Goal: Task Accomplishment & Management: Complete application form

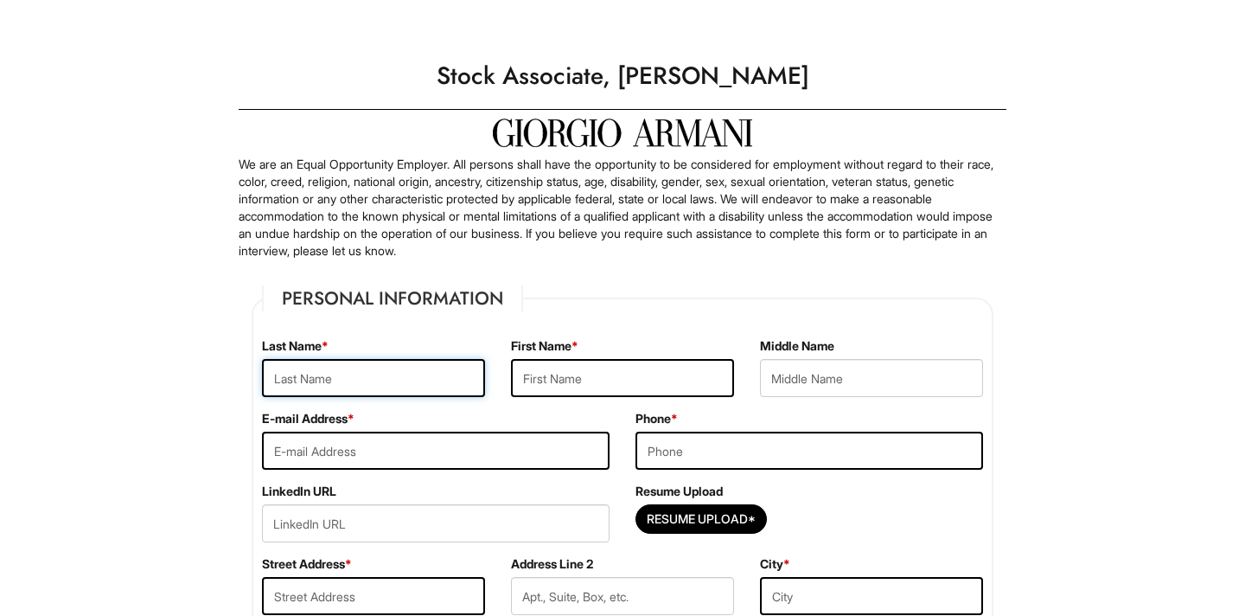
click at [367, 374] on input "text" at bounding box center [373, 378] width 223 height 38
type input "Smith"
type input "Ernest"
type input "Ernestiv.smith@gmail.com"
type input "3018751370"
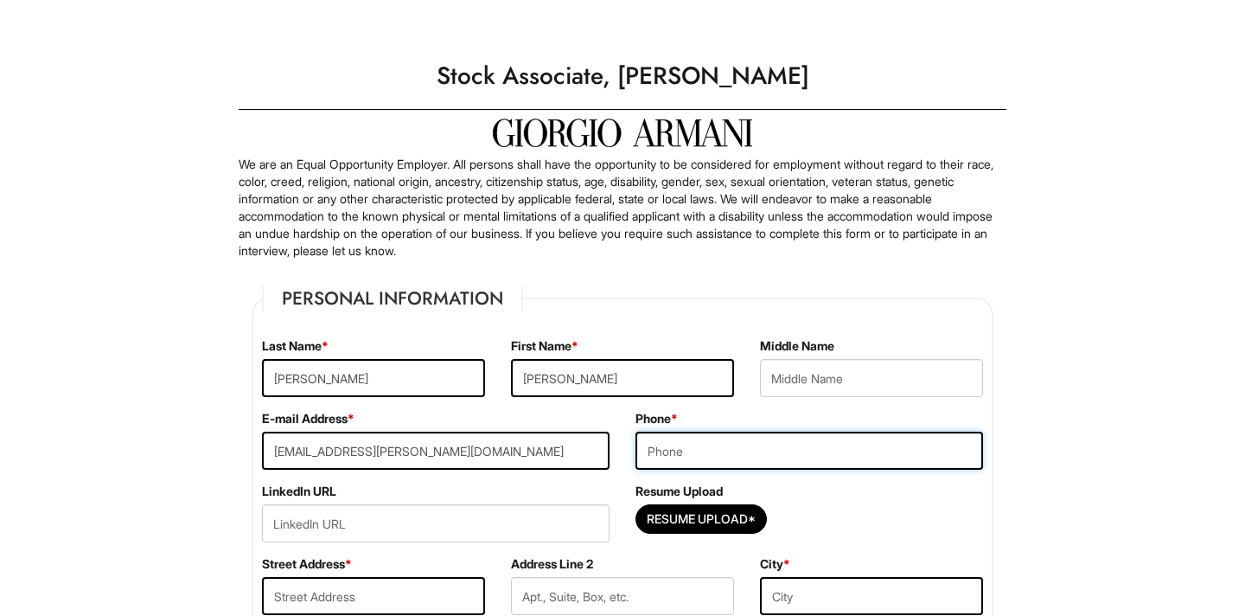
type input "370 E Diamond Ave"
type input "Gaithersburg"
select select "MD"
type input "20877"
select select "United States of America"
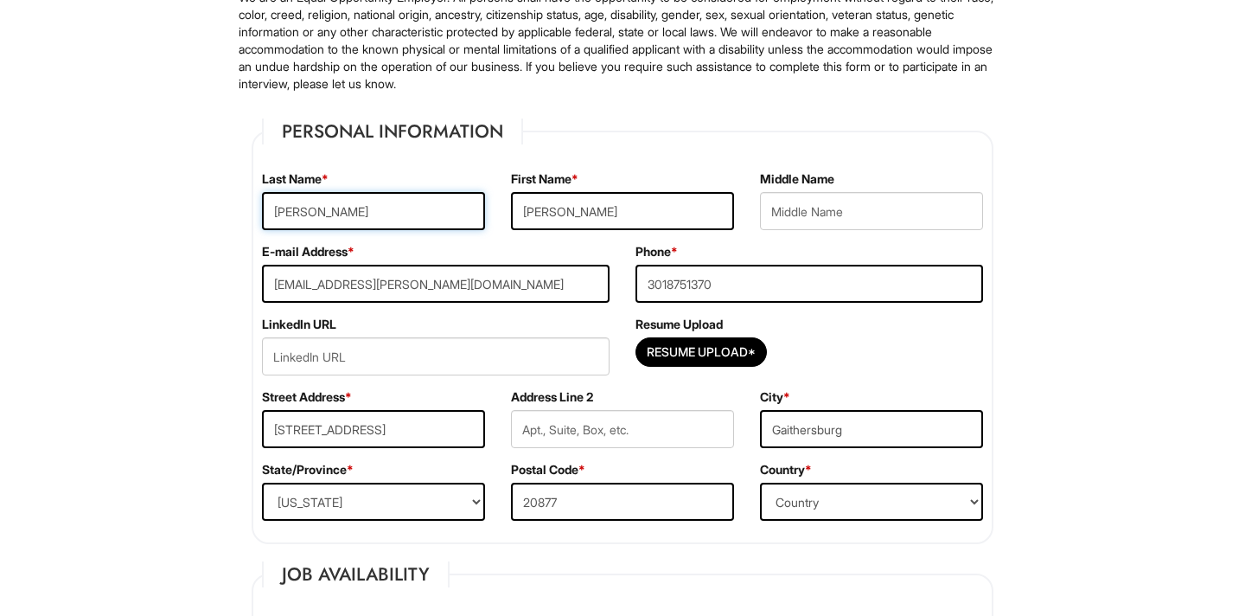
scroll to position [179, 0]
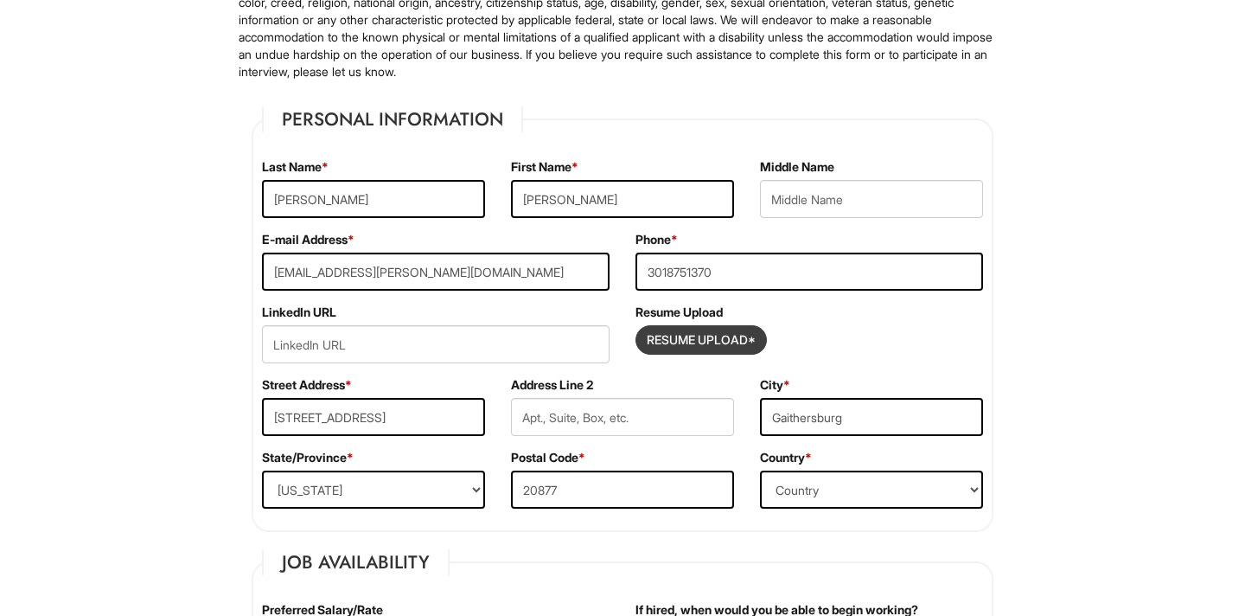
click at [708, 342] on input "Resume Upload*" at bounding box center [701, 340] width 130 height 28
type input "C:\fakepath\ResumeR2.docx"
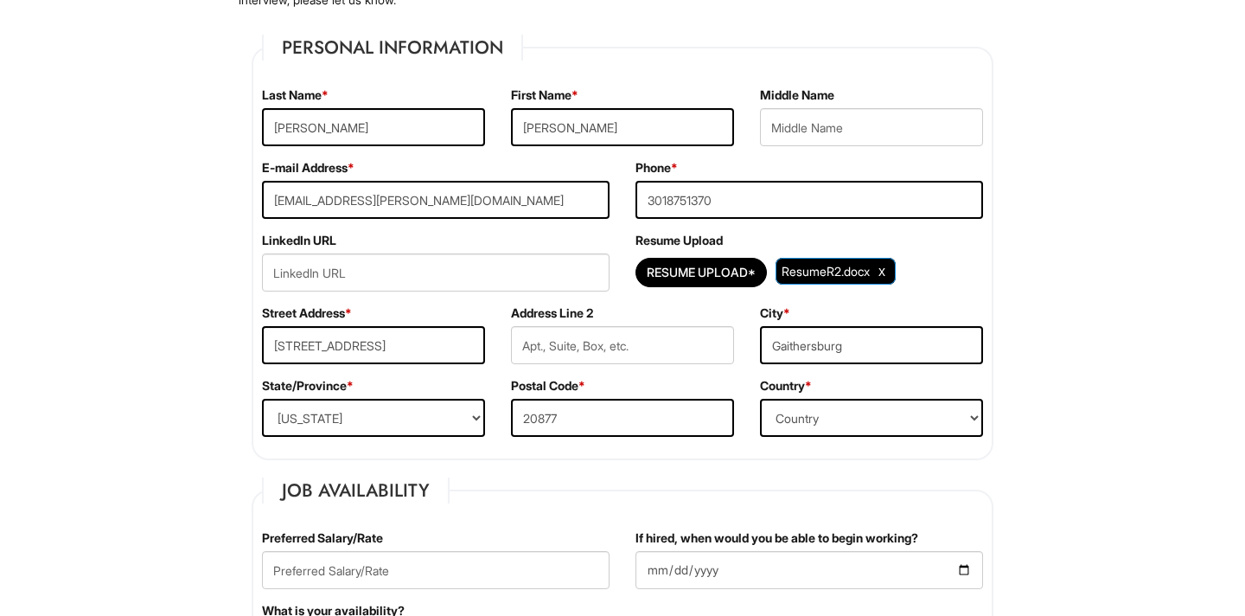
scroll to position [279, 0]
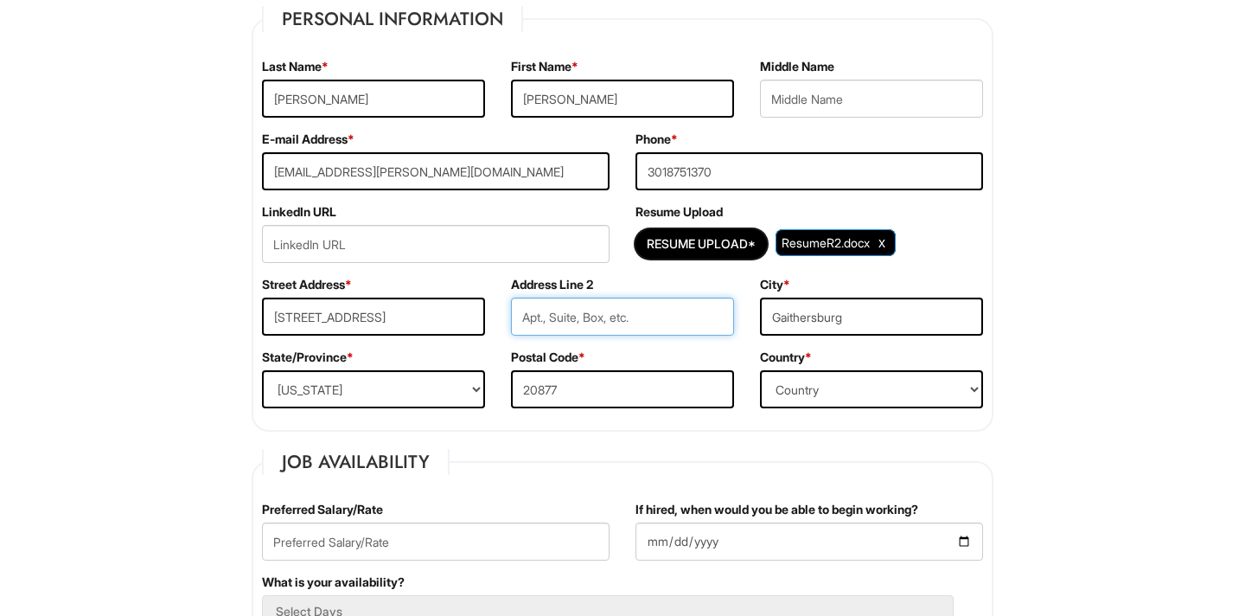
click at [621, 323] on input "text" at bounding box center [622, 316] width 223 height 38
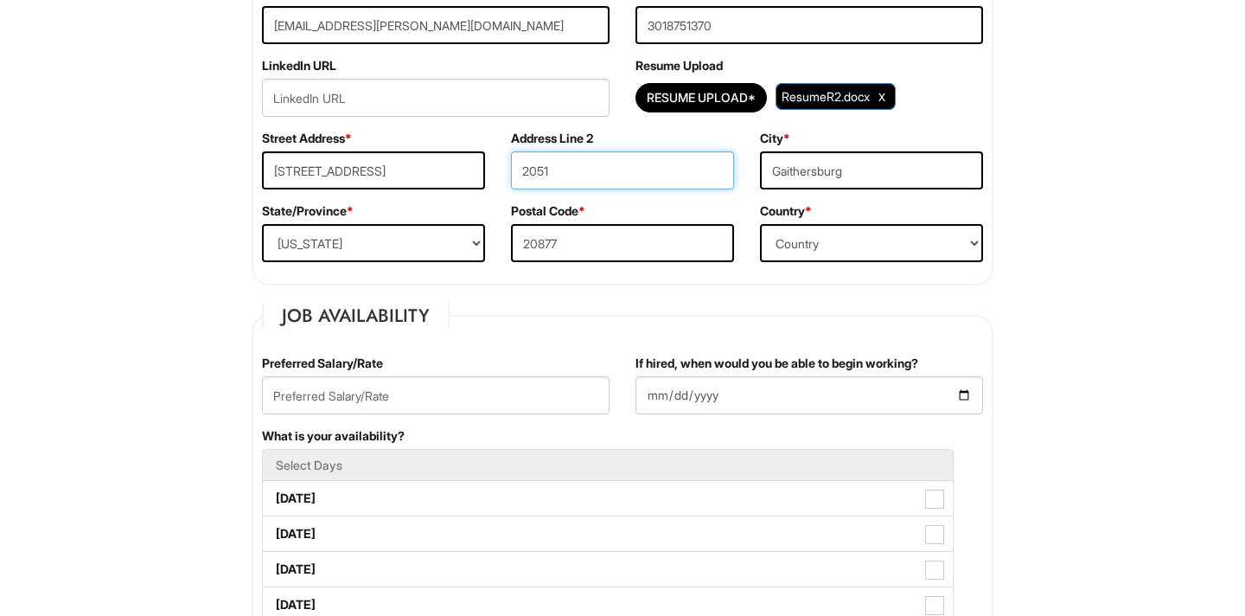
scroll to position [429, 0]
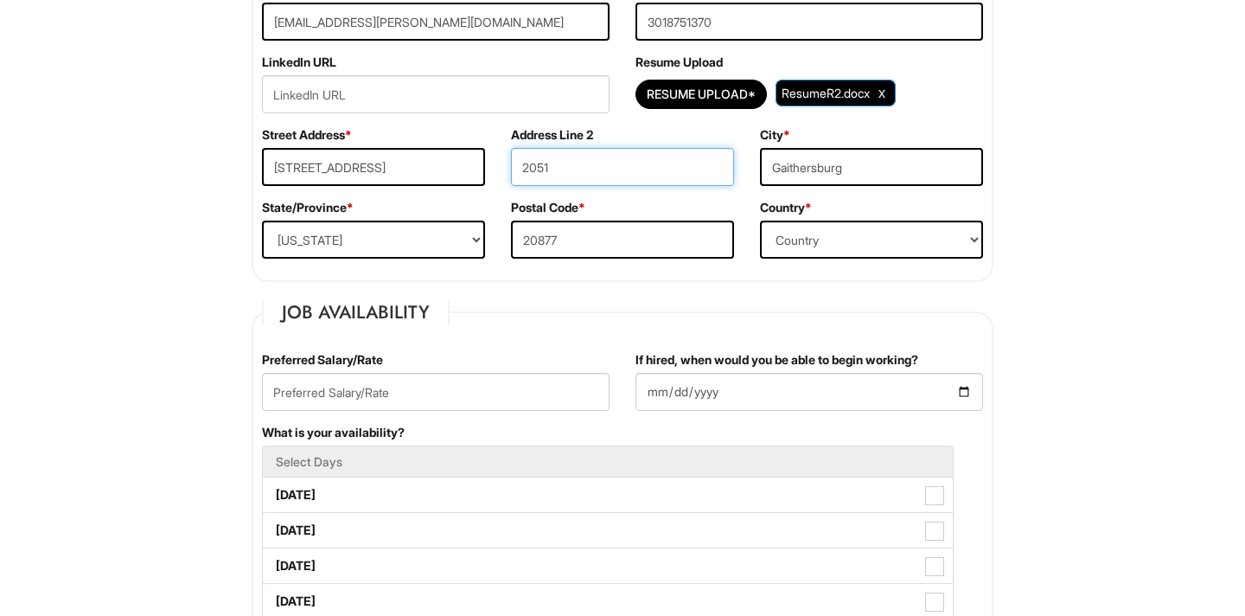
type input "2051"
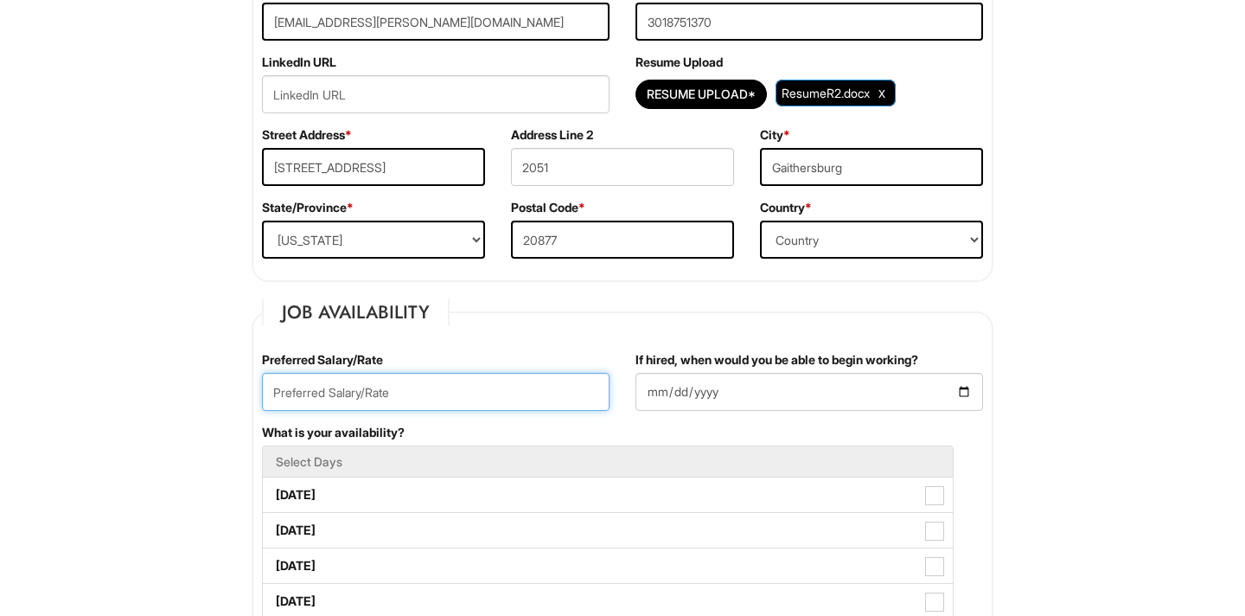
click at [406, 389] on input "text" at bounding box center [436, 392] width 348 height 38
click at [414, 377] on input "text" at bounding box center [436, 392] width 348 height 38
type input "$19/hr"
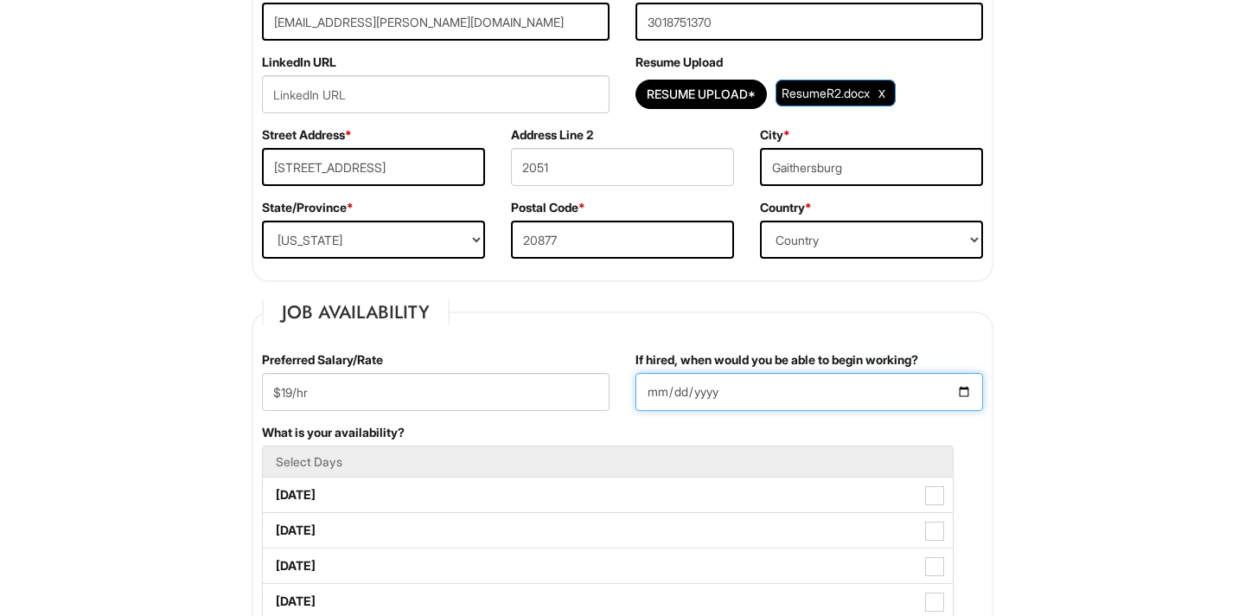
click at [958, 392] on input "If hired, when would you be able to begin working?" at bounding box center [810, 392] width 348 height 38
type input "2025-09-05"
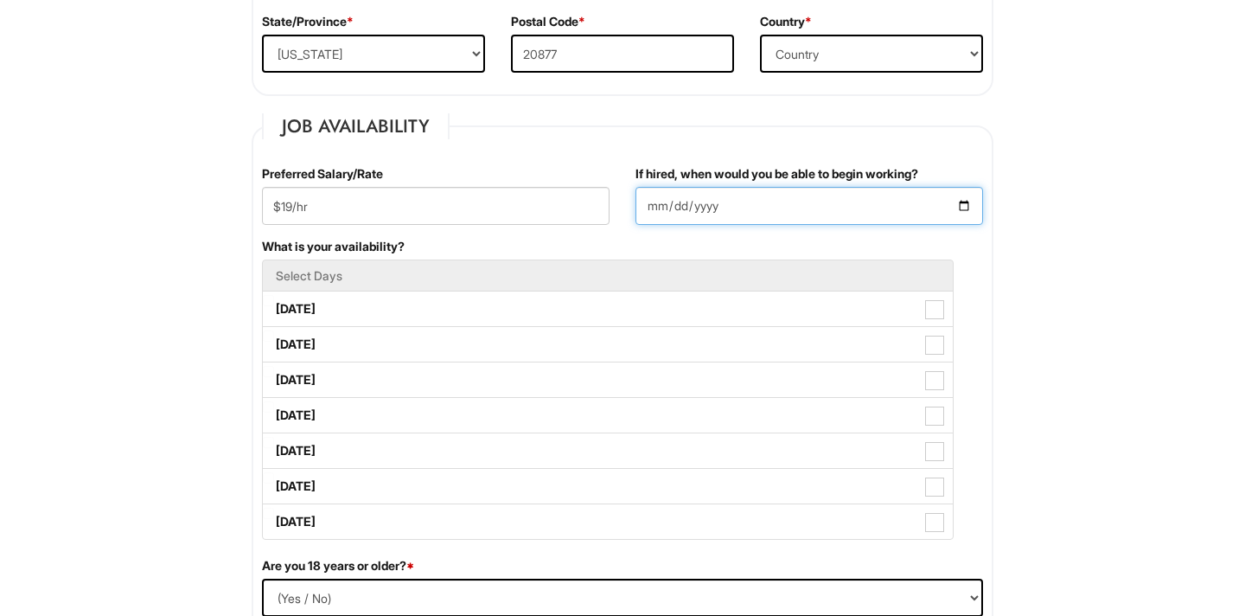
scroll to position [616, 0]
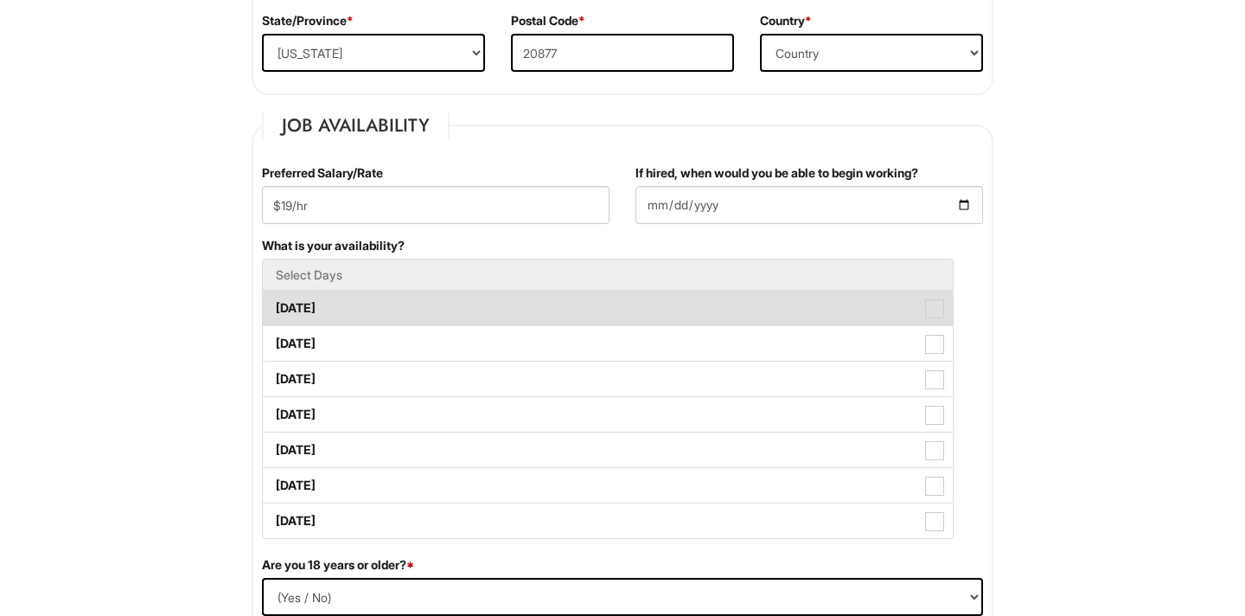
click at [930, 309] on span at bounding box center [934, 308] width 19 height 19
click at [274, 305] on Available_Monday "Monday" at bounding box center [268, 299] width 11 height 11
checkbox Available_Monday "true"
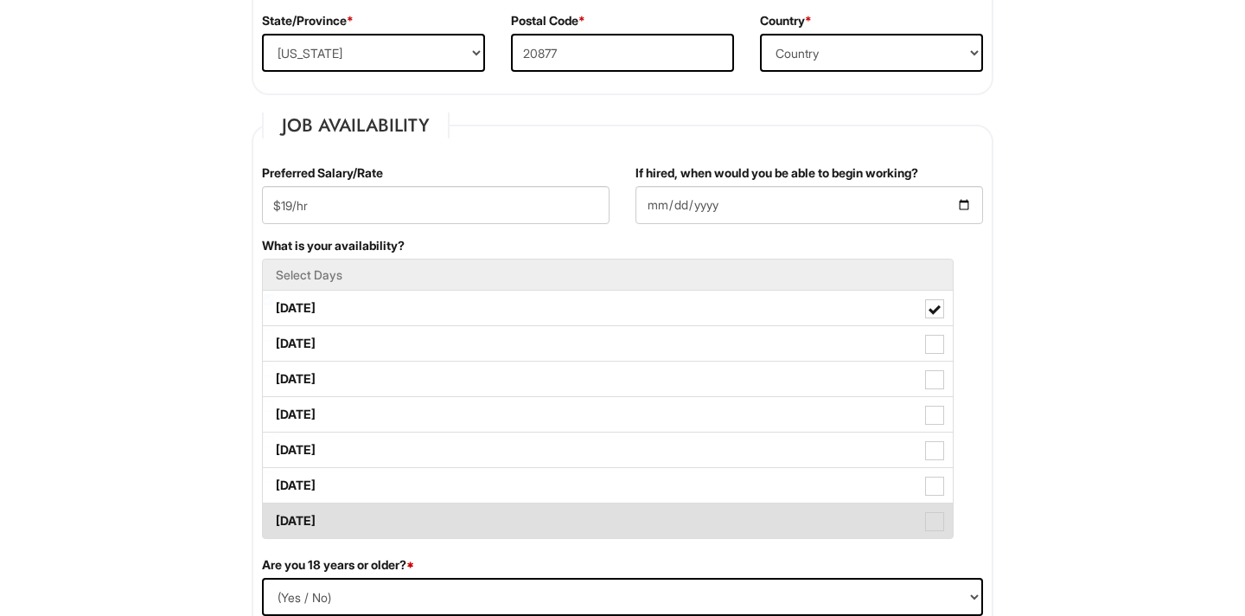
click at [933, 519] on span at bounding box center [934, 521] width 19 height 19
click at [274, 518] on Available_Sunday "Sunday" at bounding box center [268, 512] width 11 height 11
checkbox Available_Sunday "true"
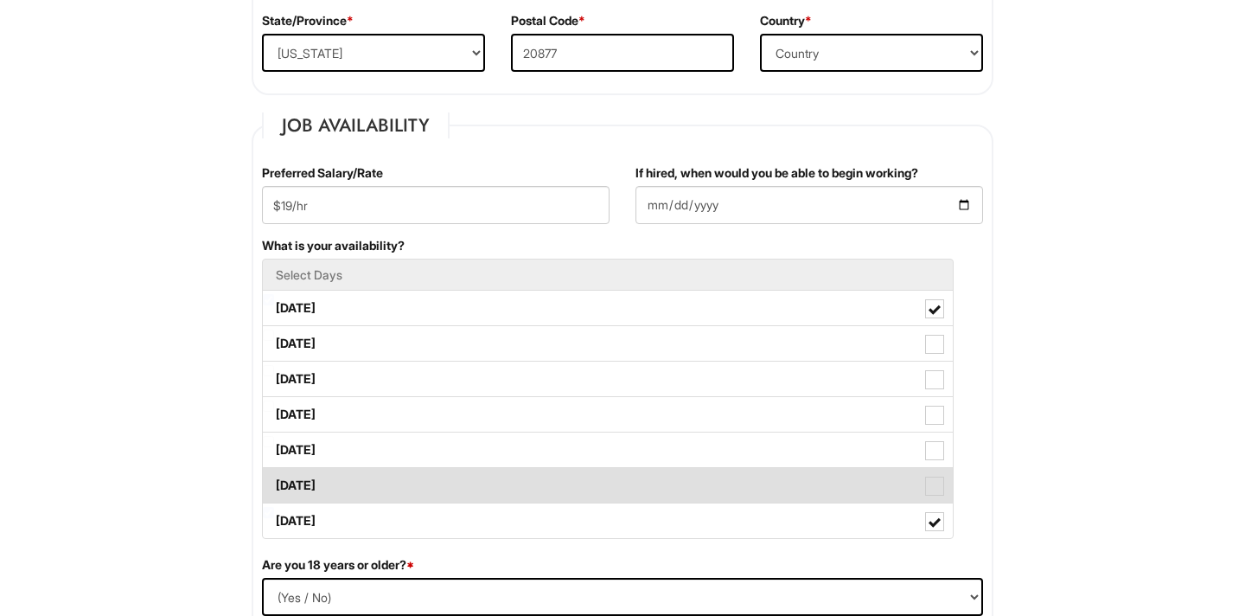
click at [936, 475] on label "Saturday" at bounding box center [608, 485] width 690 height 35
click at [274, 475] on Available_Saturday "Saturday" at bounding box center [268, 476] width 11 height 11
checkbox Available_Saturday "true"
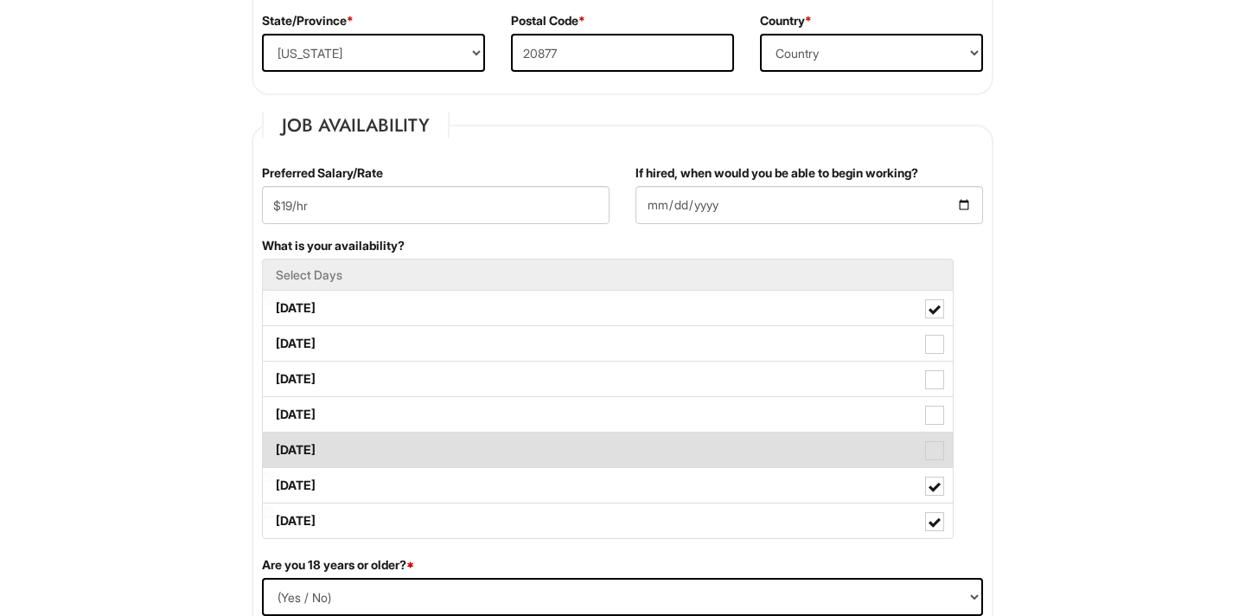
click at [937, 447] on span at bounding box center [934, 450] width 19 height 19
click at [274, 447] on Available_Friday "Friday" at bounding box center [268, 441] width 11 height 11
checkbox Available_Friday "true"
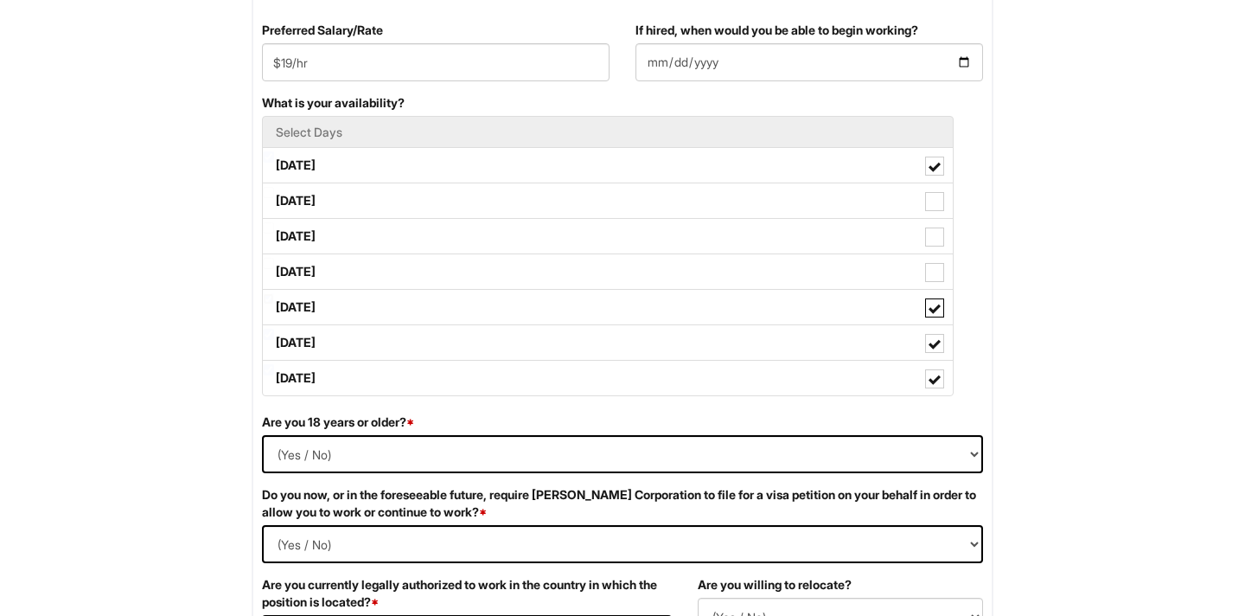
scroll to position [767, 0]
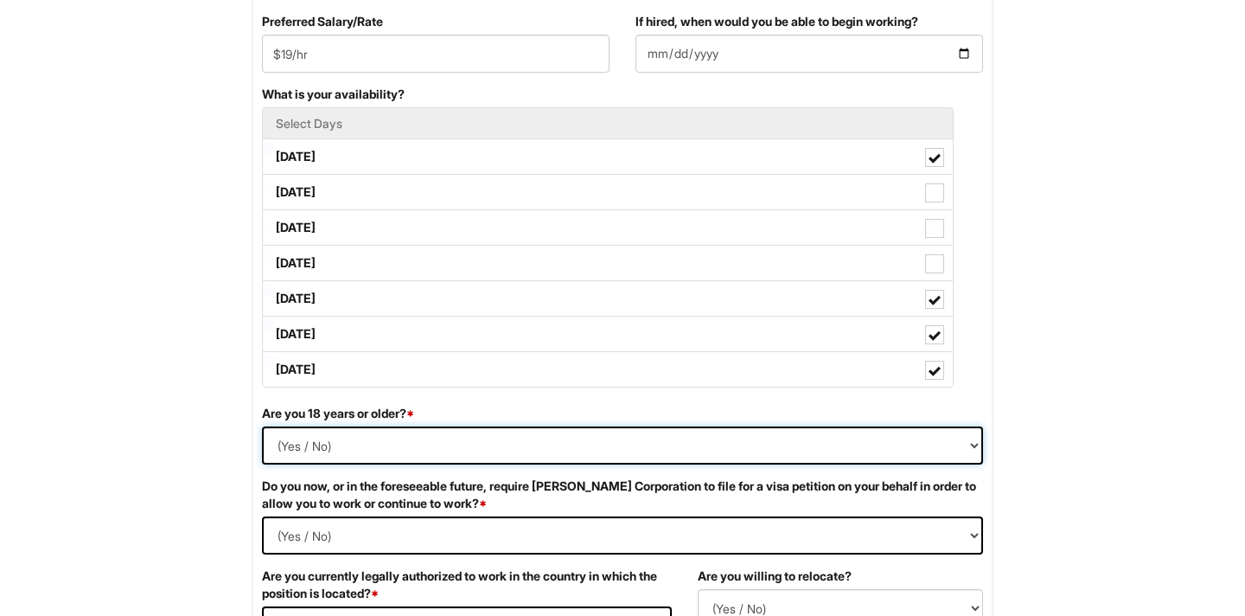
click at [660, 441] on select "(Yes / No) Yes No" at bounding box center [622, 445] width 721 height 38
select select "Yes"
click at [262, 426] on select "(Yes / No) Yes No" at bounding box center [622, 445] width 721 height 38
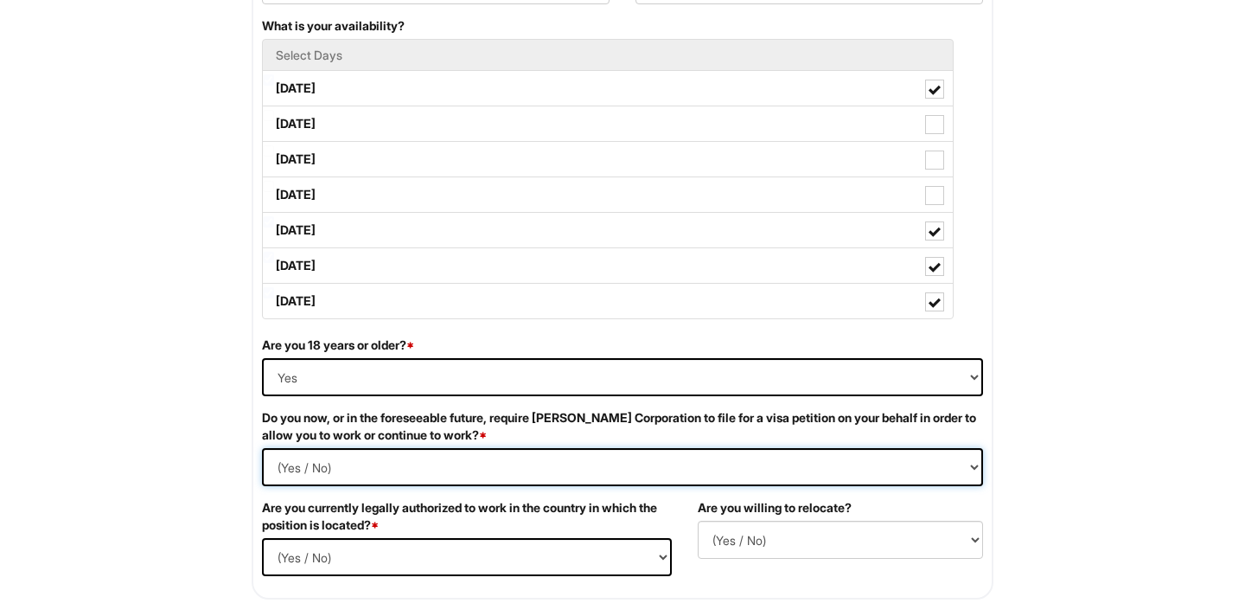
click at [496, 466] on Required "(Yes / No) Yes No" at bounding box center [622, 467] width 721 height 38
select Required "No"
click at [262, 448] on Required "(Yes / No) Yes No" at bounding box center [622, 467] width 721 height 38
click at [453, 554] on select "(Yes / No) Yes No" at bounding box center [467, 557] width 410 height 38
select select "Yes"
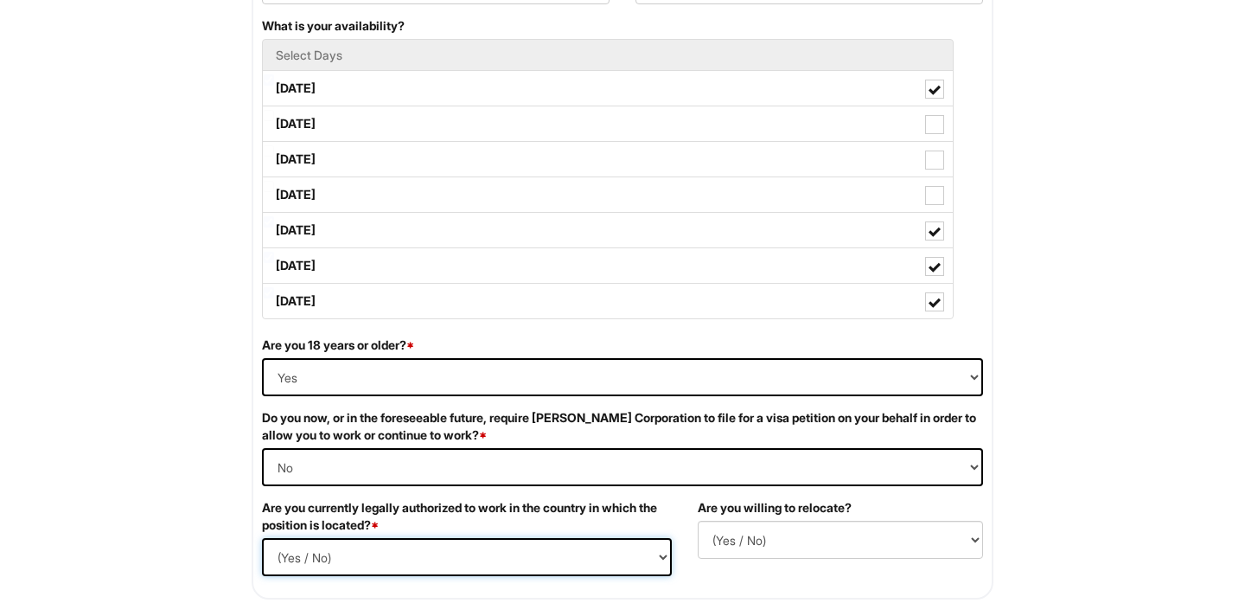
click at [262, 538] on select "(Yes / No) Yes No" at bounding box center [467, 557] width 410 height 38
click at [754, 537] on select "(Yes / No) No Yes" at bounding box center [840, 540] width 285 height 38
select select "N"
click at [698, 521] on select "(Yes / No) No Yes" at bounding box center [840, 540] width 285 height 38
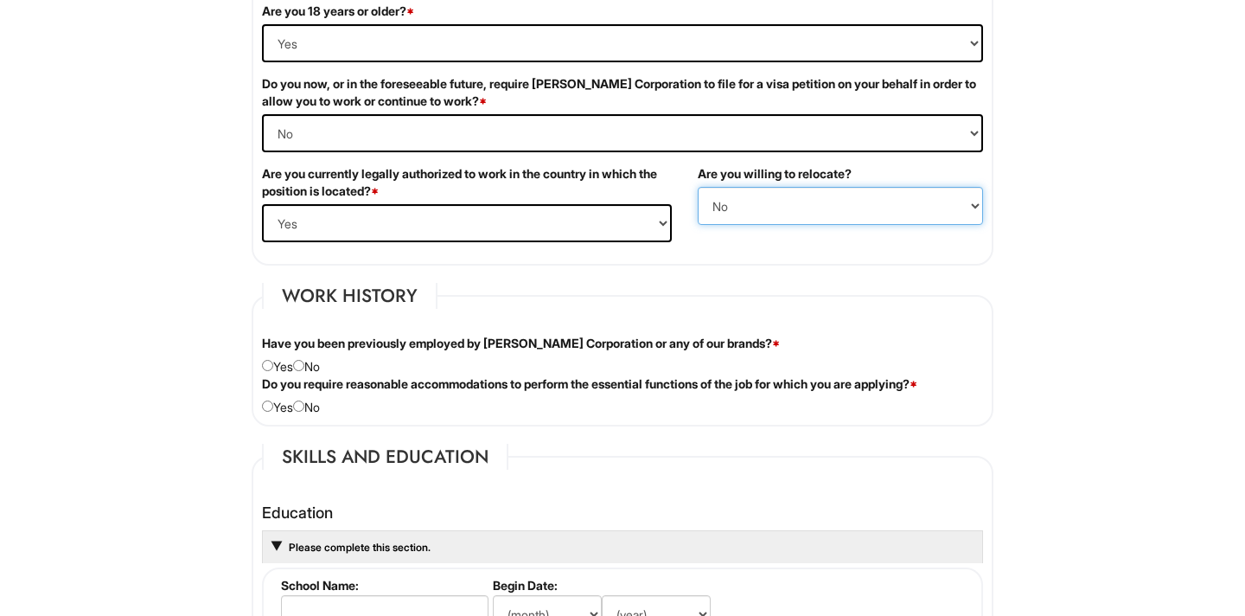
scroll to position [1170, 0]
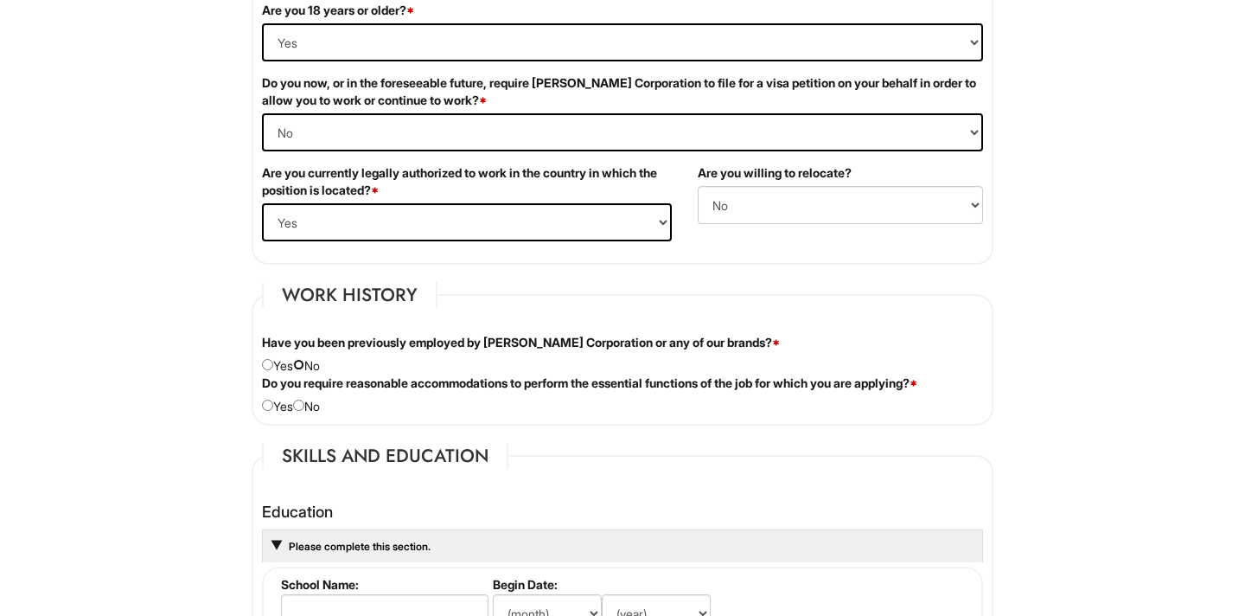
click at [304, 363] on input "radio" at bounding box center [298, 364] width 11 height 11
radio input "true"
click at [304, 408] on input "radio" at bounding box center [298, 405] width 11 height 11
radio input "true"
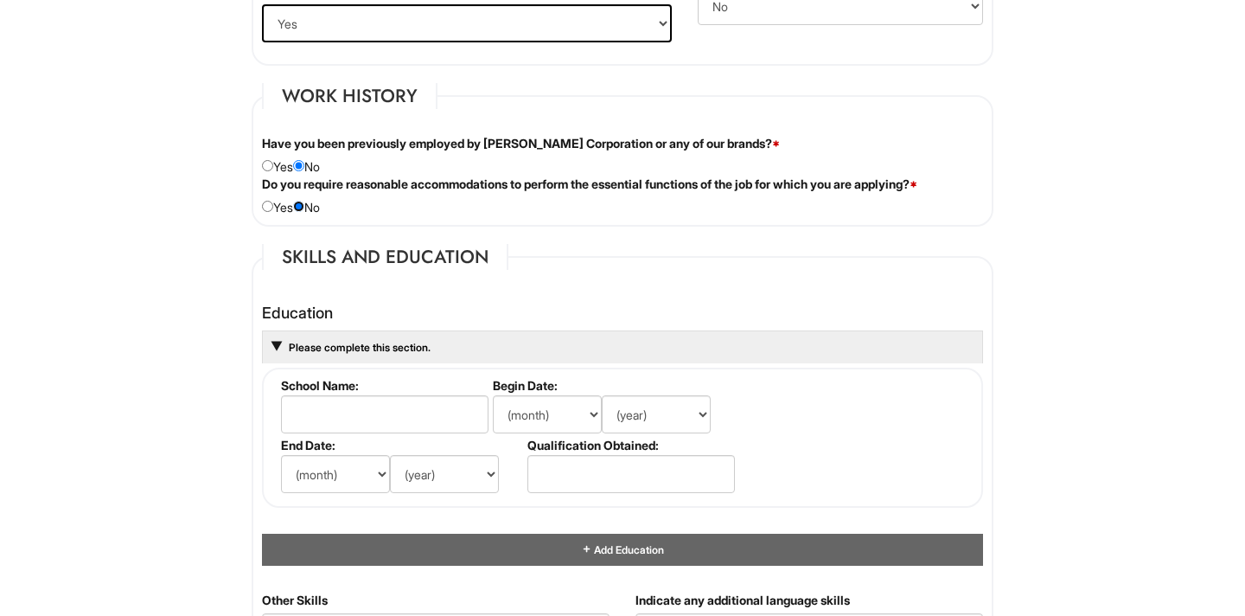
scroll to position [1372, 0]
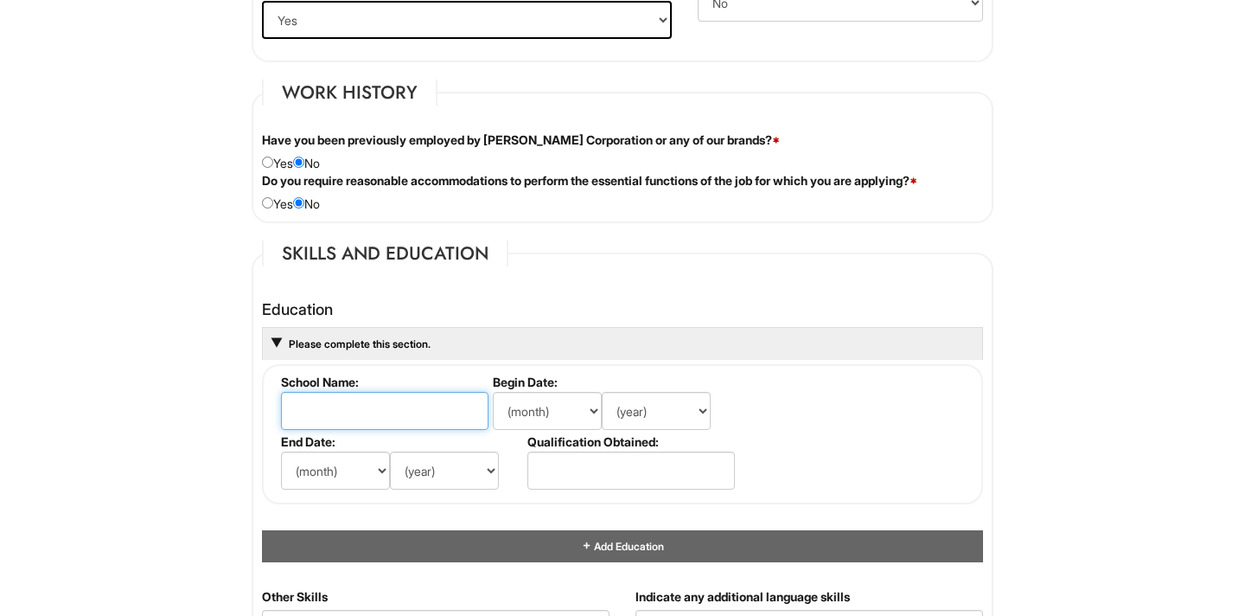
click at [417, 416] on input "text" at bounding box center [385, 411] width 208 height 38
type input "Montgomery College"
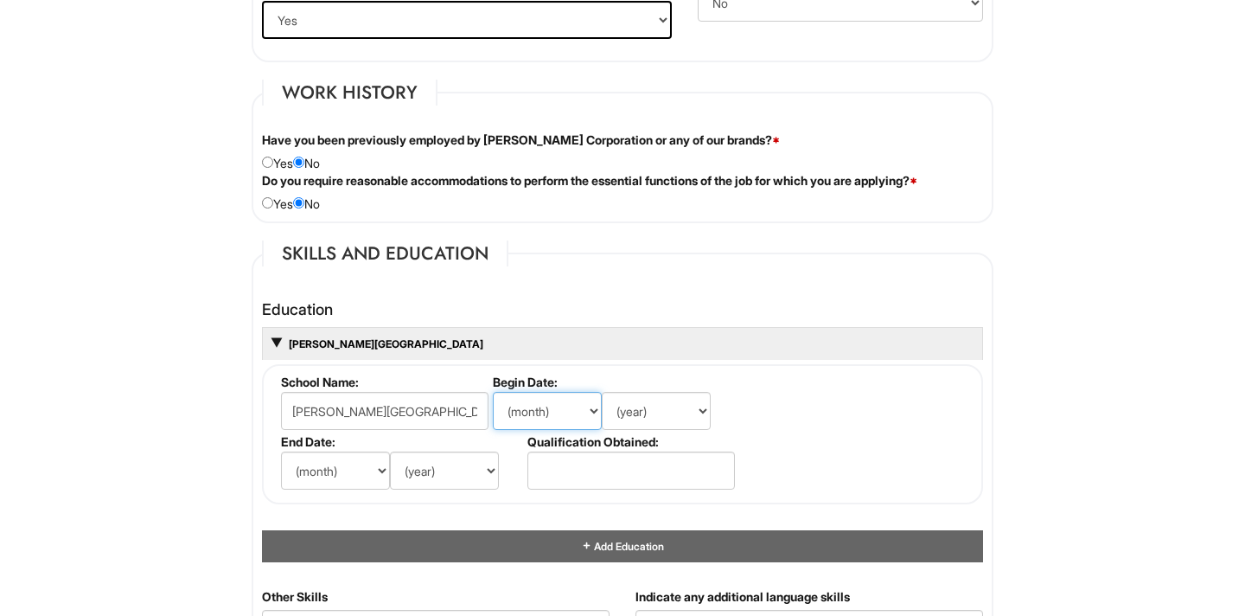
click at [568, 409] on select "(month) Jan Feb Mar Apr May Jun Jul Aug Sep Oct Nov Dec" at bounding box center [547, 411] width 109 height 38
click at [343, 472] on select "(month) Jan Feb Mar Apr May Jun Jul Aug Sep Oct Nov Dec" at bounding box center [335, 470] width 109 height 38
select select "5"
click at [281, 451] on select "(month) Jan Feb Mar Apr May Jun Jul Aug Sep Oct Nov Dec" at bounding box center [335, 470] width 109 height 38
click at [442, 477] on select "(year) 2029 2028 2027 2026 2025 2024 2023 2022 2021 2020 2019 2018 2017 2016 20…" at bounding box center [444, 470] width 109 height 38
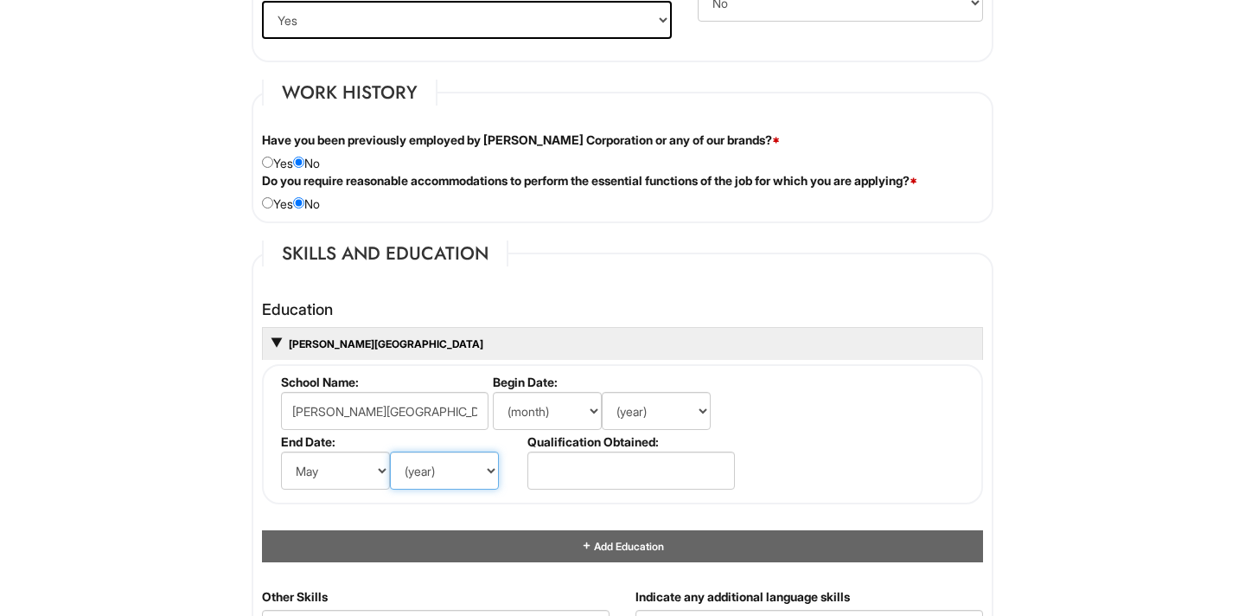
select select "2026"
click at [390, 451] on select "(year) 2029 2028 2027 2026 2025 2024 2023 2022 2021 2020 2019 2018 2017 2016 20…" at bounding box center [444, 470] width 109 height 38
click at [646, 480] on input "text" at bounding box center [631, 470] width 208 height 38
type input "AA"
click at [933, 440] on fieldset "School Name: Montgomery College Begin Date: (month) Jan Feb Mar Apr May Jun Jul…" at bounding box center [622, 434] width 721 height 140
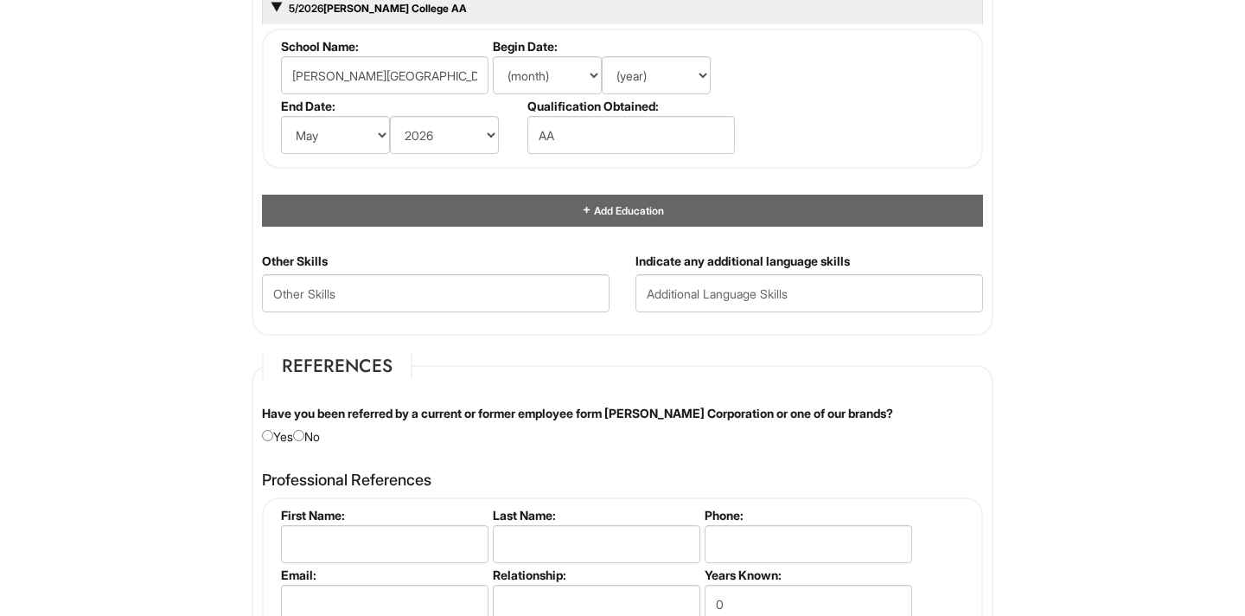
scroll to position [1709, 0]
click at [304, 435] on input "radio" at bounding box center [298, 434] width 11 height 11
radio input "true"
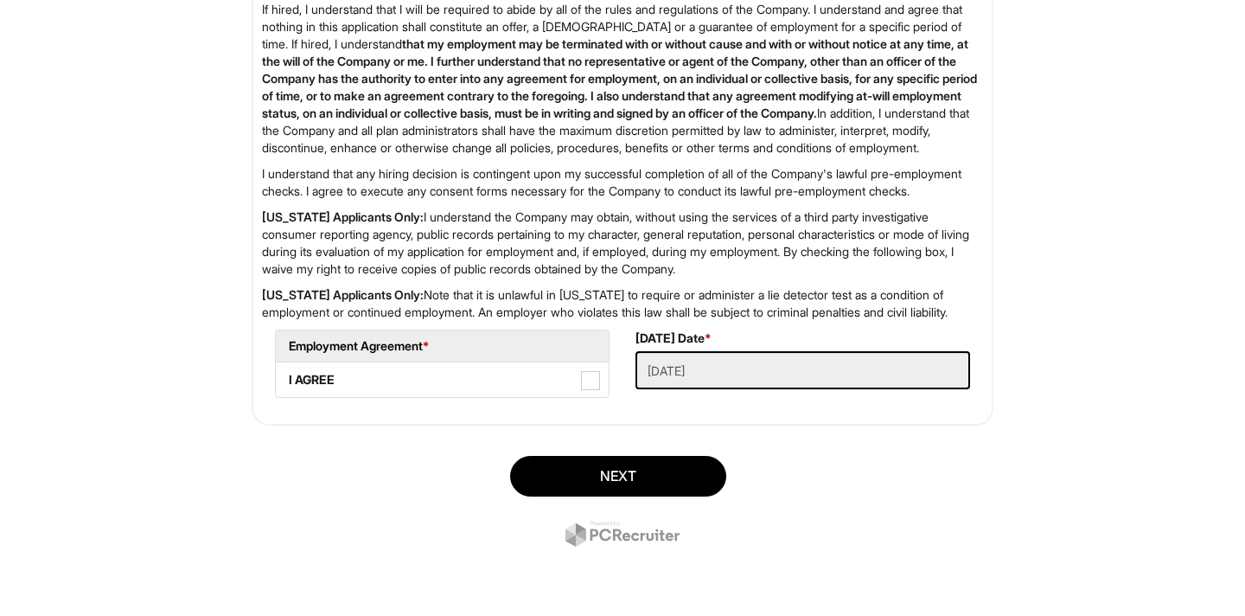
scroll to position [2831, 0]
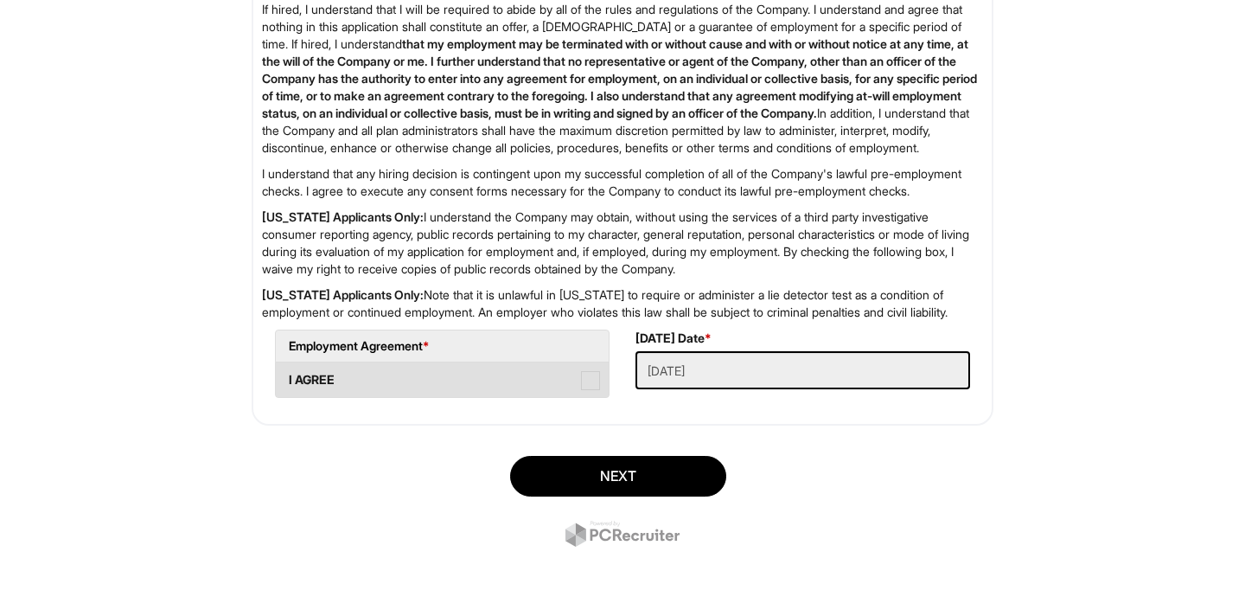
click at [589, 381] on span at bounding box center [590, 380] width 19 height 19
click at [287, 377] on AGREE "I AGREE" at bounding box center [281, 371] width 11 height 11
checkbox AGREE "true"
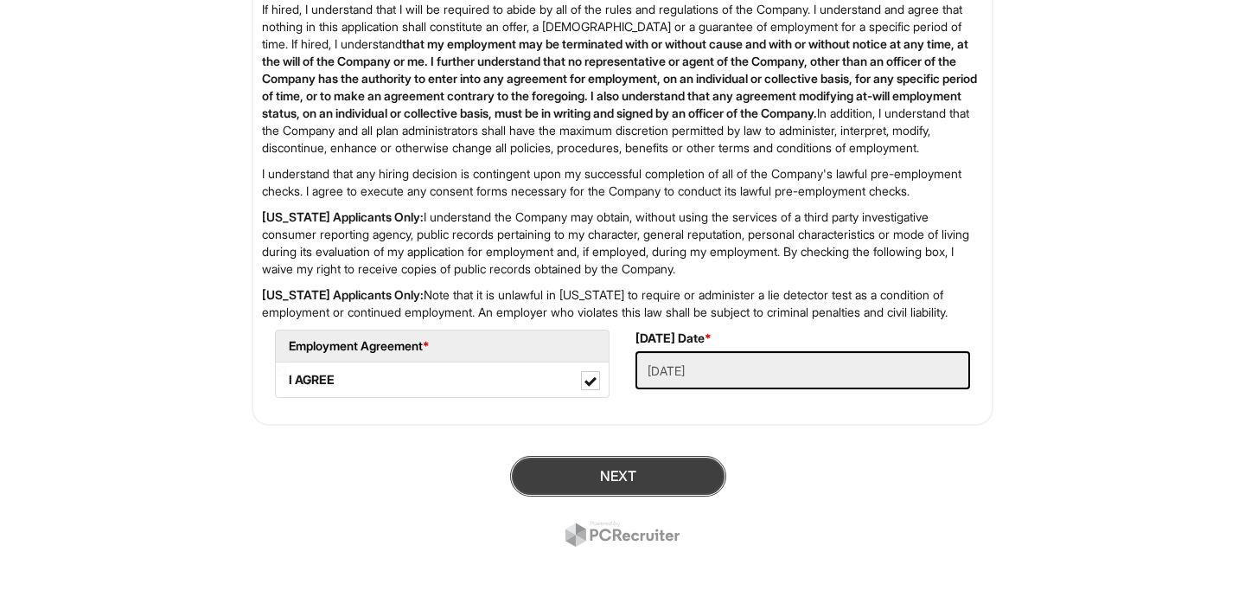
click at [618, 472] on button "Next" at bounding box center [618, 476] width 216 height 41
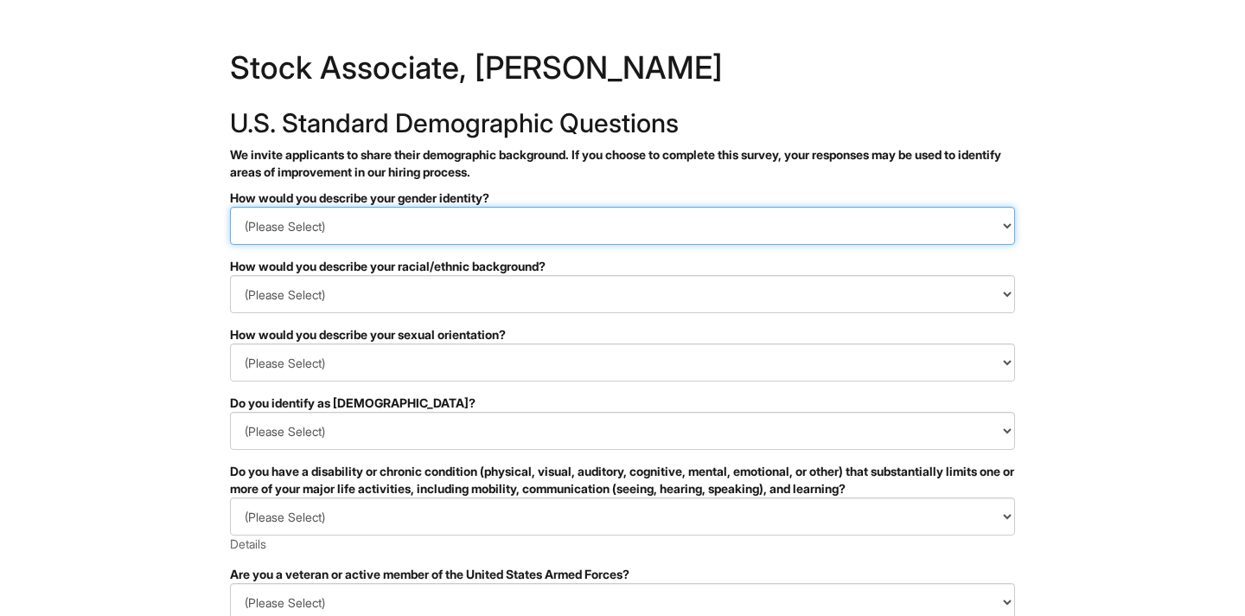
click at [436, 222] on select "(Please Select) Man Woman [DEMOGRAPHIC_DATA] I prefer to self-describe I don't …" at bounding box center [622, 226] width 785 height 38
select select "Man"
click at [230, 207] on select "(Please Select) Man Woman [DEMOGRAPHIC_DATA] I prefer to self-describe I don't …" at bounding box center [622, 226] width 785 height 38
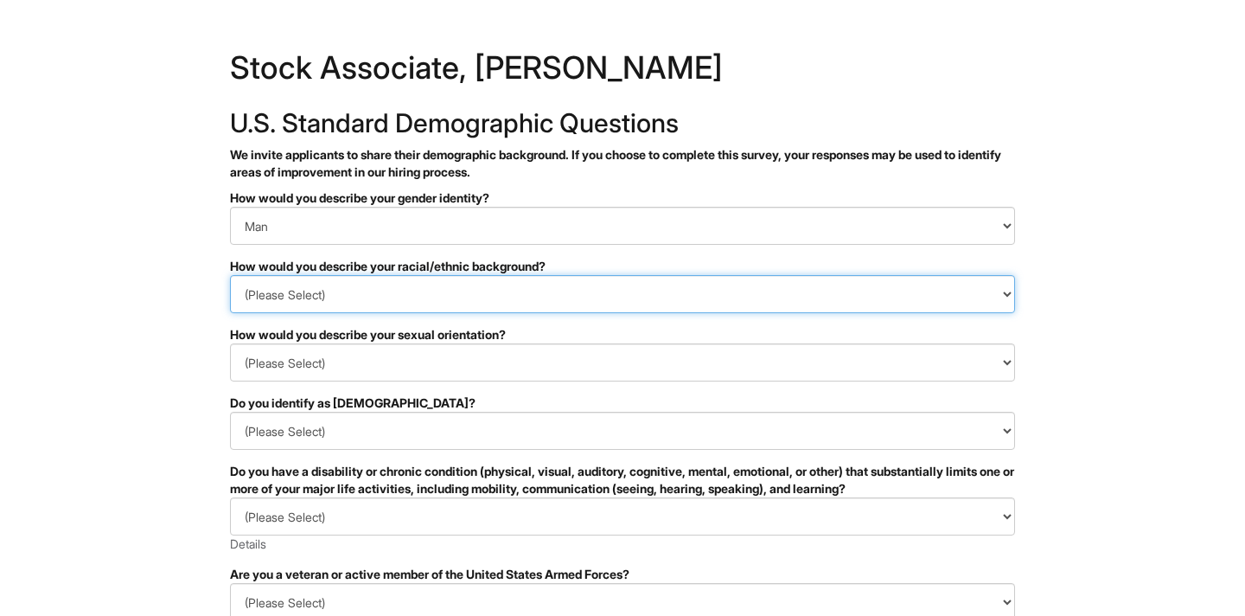
click at [344, 302] on select "(Please Select) [DEMOGRAPHIC_DATA] or of [DEMOGRAPHIC_DATA] descent [DEMOGRAPHI…" at bounding box center [622, 294] width 785 height 38
select select "I prefer to self-describe"
click at [230, 275] on select "(Please Select) [DEMOGRAPHIC_DATA] or of [DEMOGRAPHIC_DATA] descent [DEMOGRAPHI…" at bounding box center [622, 294] width 785 height 38
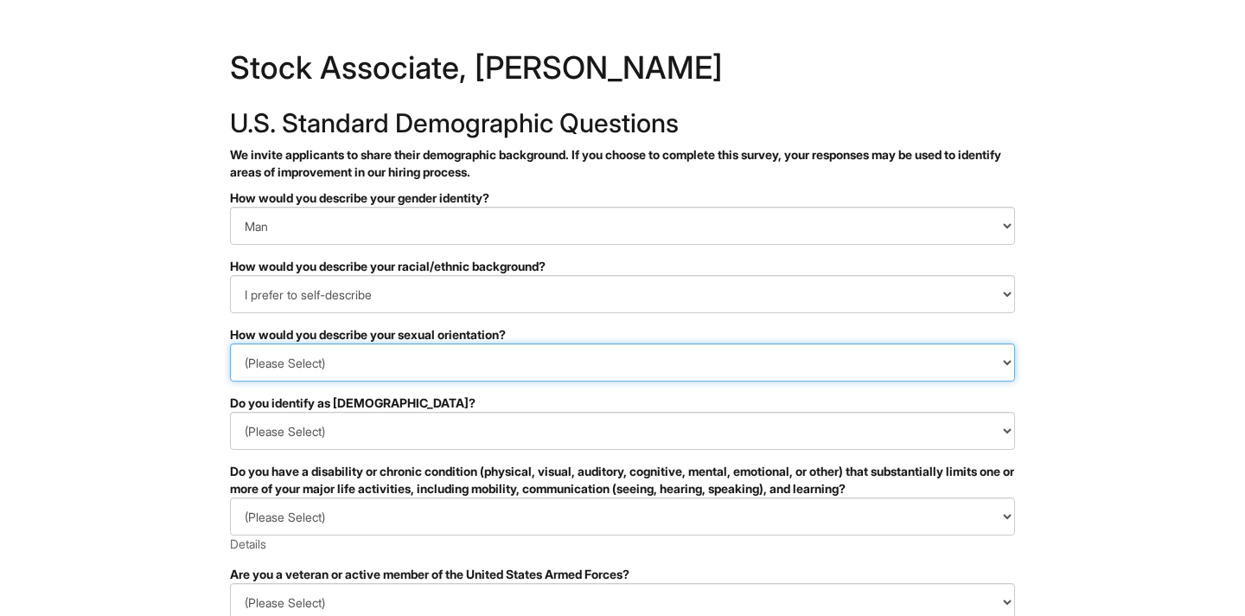
click at [378, 360] on select "(Please Select) [DEMOGRAPHIC_DATA] [DEMOGRAPHIC_DATA] and/or [DEMOGRAPHIC_DATA]…" at bounding box center [622, 362] width 785 height 38
select select "[DEMOGRAPHIC_DATA]"
click at [230, 343] on select "(Please Select) [DEMOGRAPHIC_DATA] [DEMOGRAPHIC_DATA] and/or [DEMOGRAPHIC_DATA]…" at bounding box center [622, 362] width 785 height 38
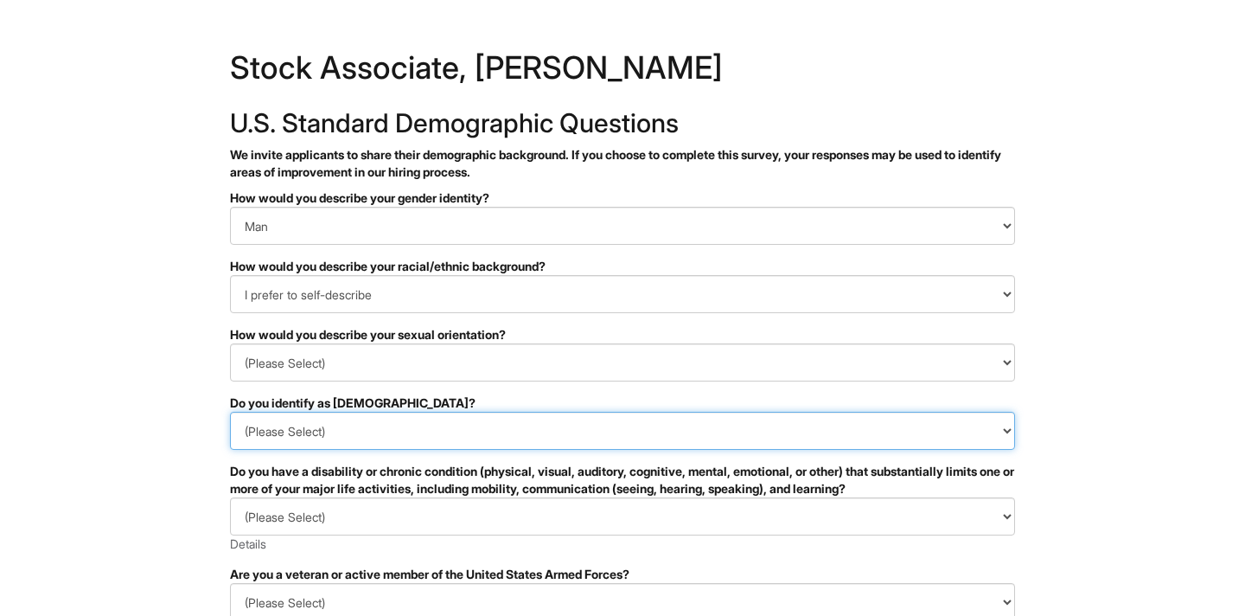
click at [329, 432] on select "(Please Select) Yes No I prefer to self-describe I don't wish to answer" at bounding box center [622, 431] width 785 height 38
select select "No"
click at [230, 412] on select "(Please Select) Yes No I prefer to self-describe I don't wish to answer" at bounding box center [622, 431] width 785 height 38
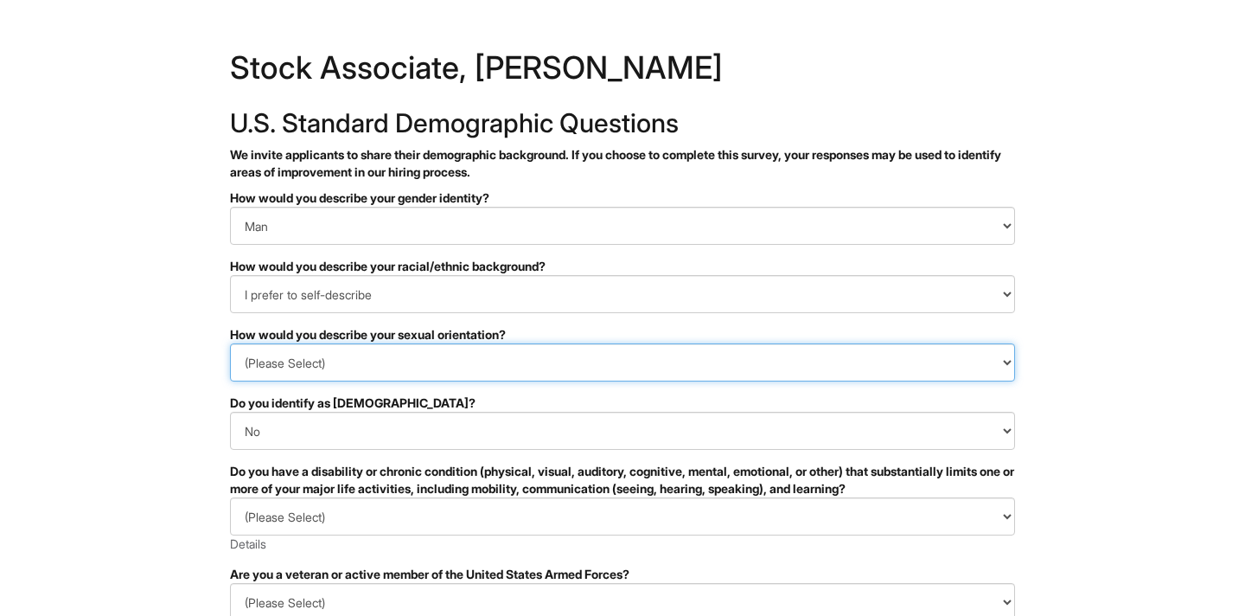
click at [382, 380] on select "(Please Select) [DEMOGRAPHIC_DATA] [DEMOGRAPHIC_DATA] and/or [DEMOGRAPHIC_DATA]…" at bounding box center [622, 362] width 785 height 38
select select "I don't wish to answer"
click at [230, 343] on select "(Please Select) [DEMOGRAPHIC_DATA] [DEMOGRAPHIC_DATA] and/or [DEMOGRAPHIC_DATA]…" at bounding box center [622, 362] width 785 height 38
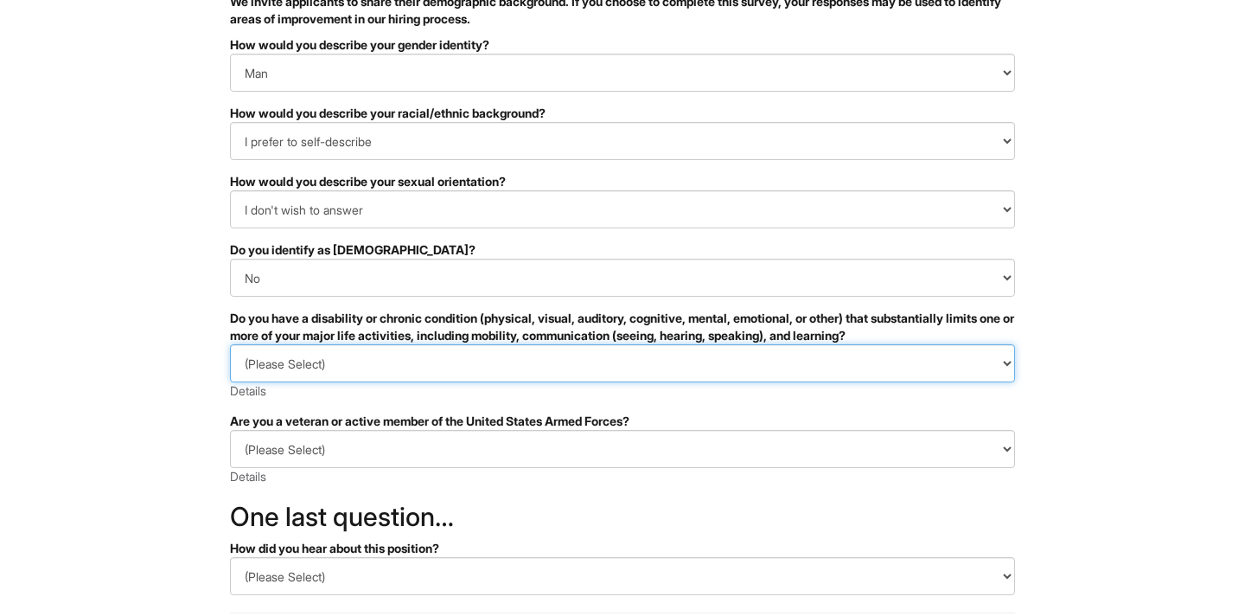
click at [441, 360] on select "(Please Select) YES, I HAVE A DISABILITY (or previously had a disability) NO, I…" at bounding box center [622, 363] width 785 height 38
select select "NO, I DON'T HAVE A DISABILITY"
click at [230, 344] on select "(Please Select) YES, I HAVE A DISABILITY (or previously had a disability) NO, I…" at bounding box center [622, 363] width 785 height 38
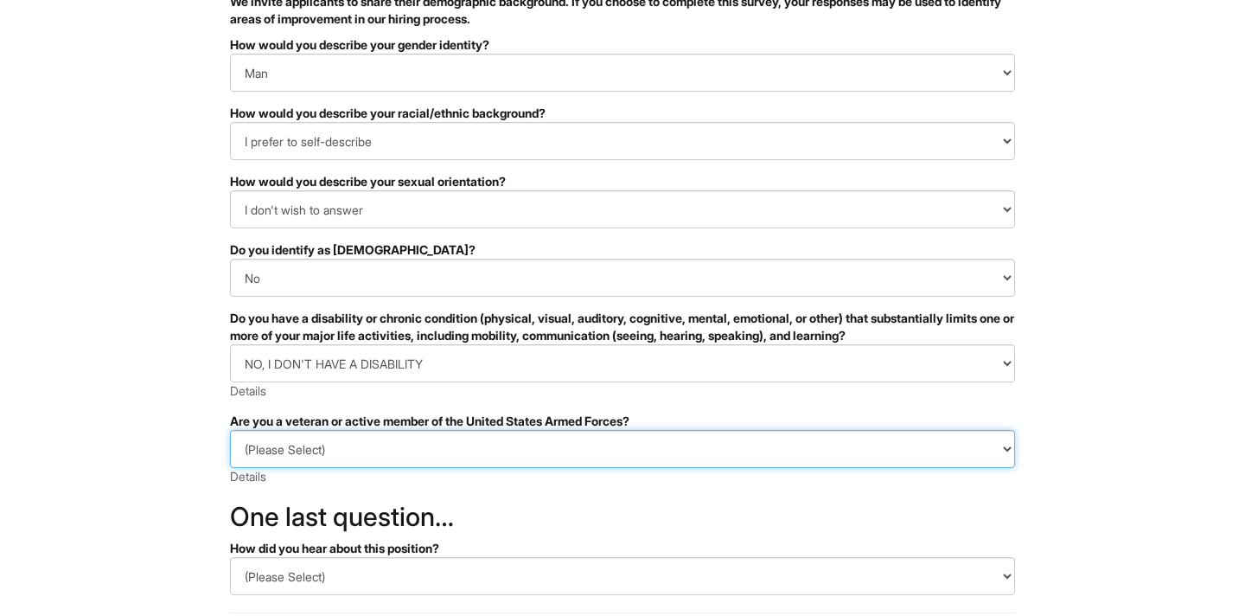
click at [389, 453] on select "(Please Select) I IDENTIFY AS ONE OR MORE OF THE CLASSIFICATIONS OF PROTECTED V…" at bounding box center [622, 449] width 785 height 38
select select "I AM NOT A PROTECTED VETERAN"
click at [230, 430] on select "(Please Select) I IDENTIFY AS ONE OR MORE OF THE CLASSIFICATIONS OF PROTECTED V…" at bounding box center [622, 449] width 785 height 38
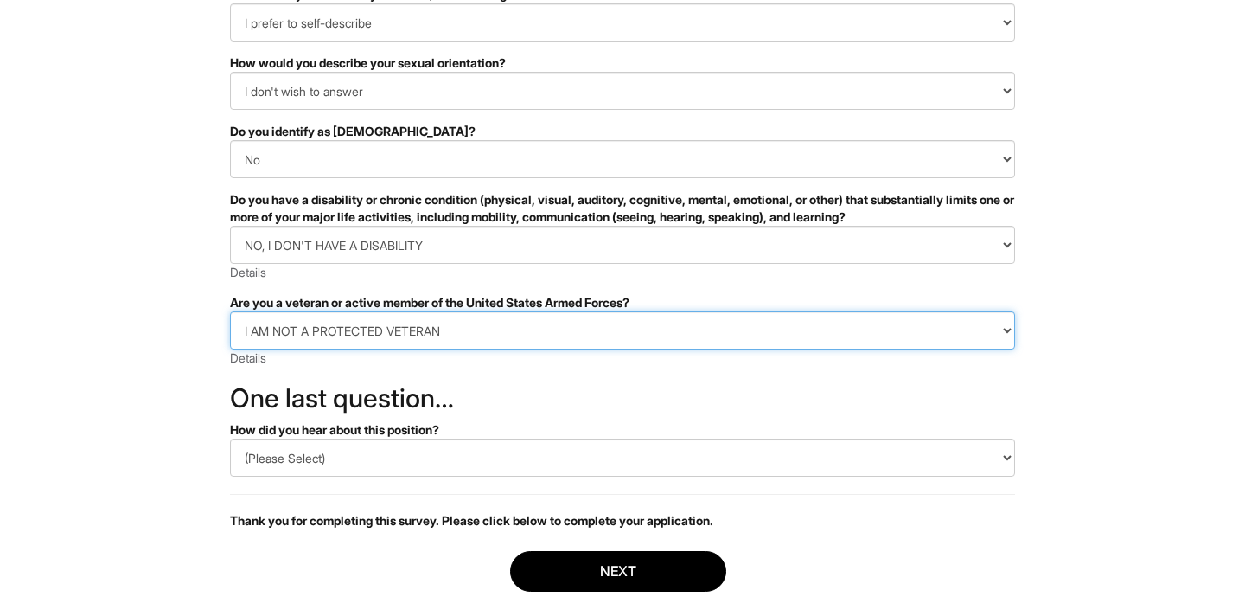
scroll to position [281, 0]
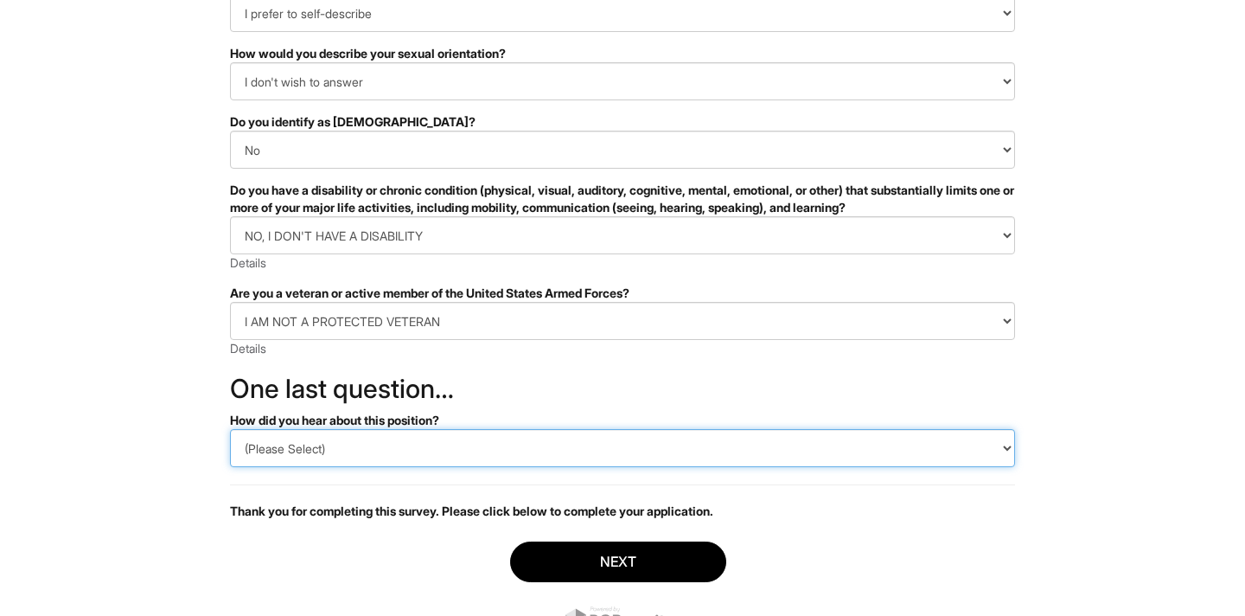
click at [393, 445] on select "(Please Select) CareerBuilder Indeed LinkedIn Monster Referral Other" at bounding box center [622, 448] width 785 height 38
select select "Other"
click at [230, 429] on select "(Please Select) CareerBuilder Indeed LinkedIn Monster Referral Other" at bounding box center [622, 448] width 785 height 38
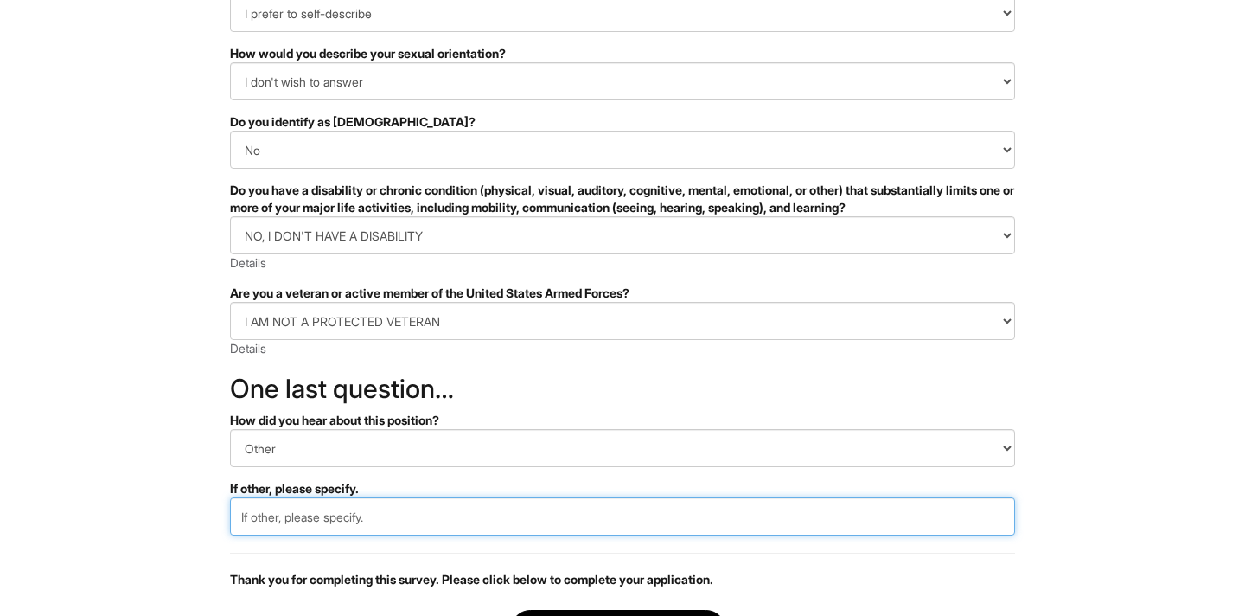
click at [366, 512] on input "text" at bounding box center [622, 516] width 785 height 38
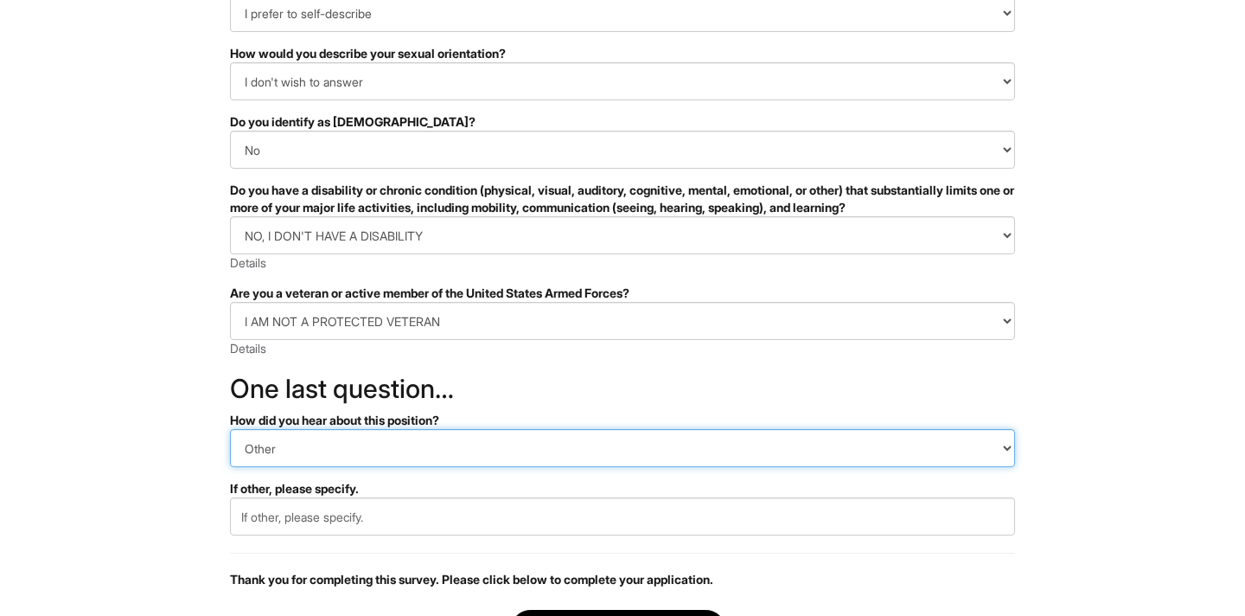
click at [377, 444] on select "(Please Select) CareerBuilder Indeed LinkedIn Monster Referral Other" at bounding box center [622, 448] width 785 height 38
click at [230, 429] on select "(Please Select) CareerBuilder Indeed LinkedIn Monster Referral Other" at bounding box center [622, 448] width 785 height 38
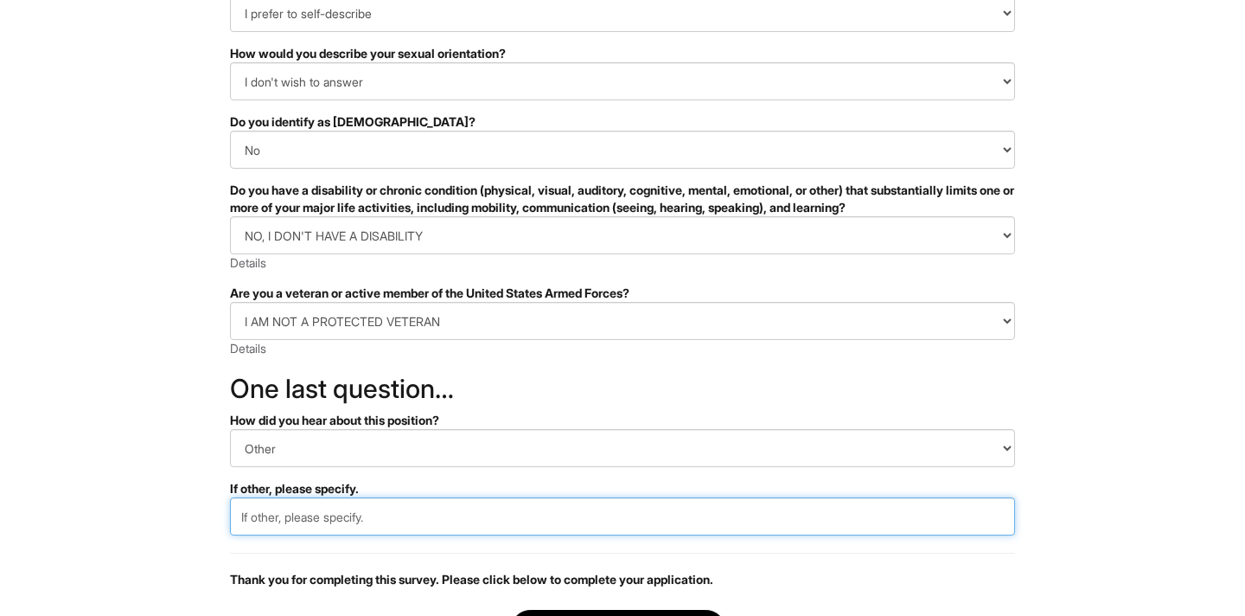
click at [329, 510] on input "text" at bounding box center [622, 516] width 785 height 38
click at [436, 508] on input "text" at bounding box center [622, 516] width 785 height 38
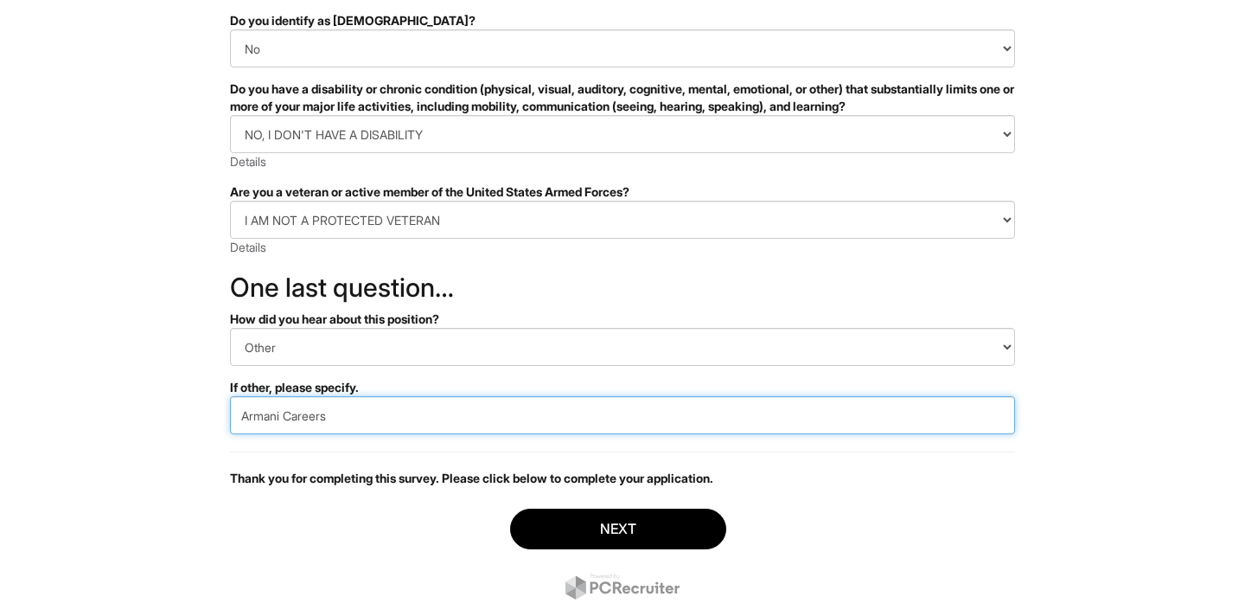
scroll to position [426, 0]
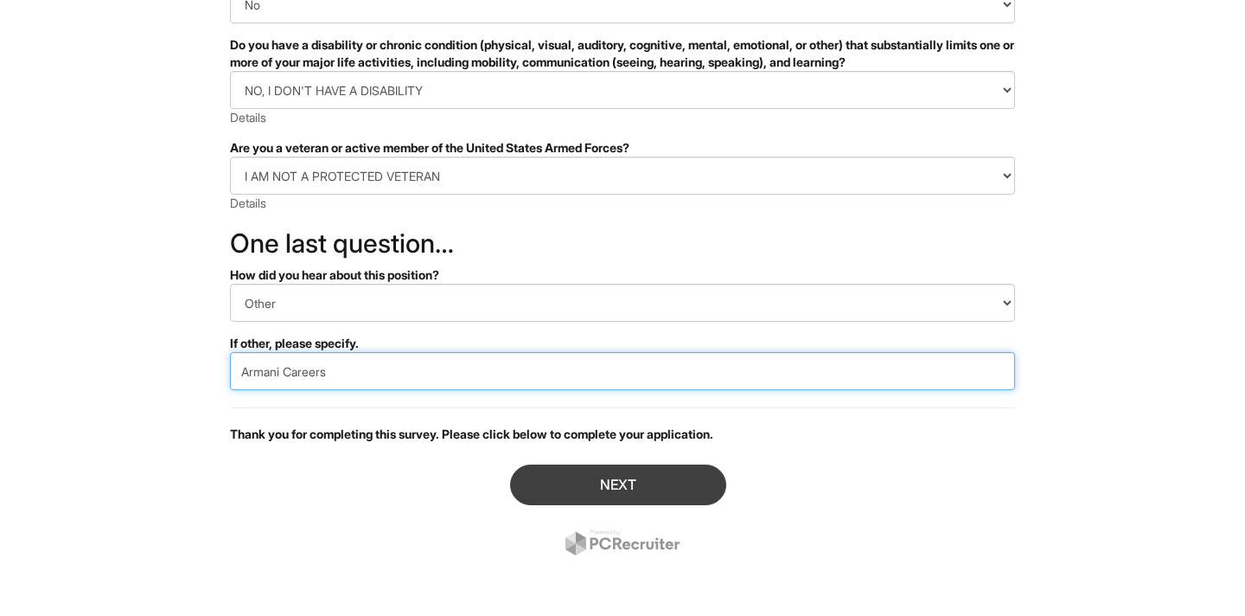
type input "Armani Careers"
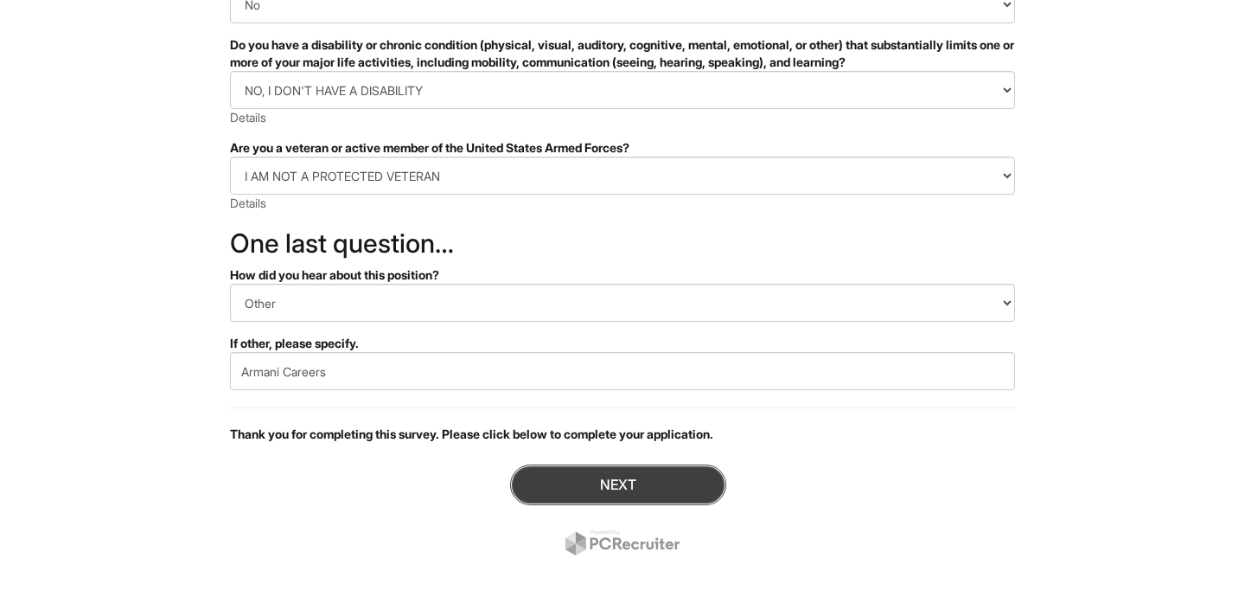
click at [628, 492] on button "Next" at bounding box center [618, 484] width 216 height 41
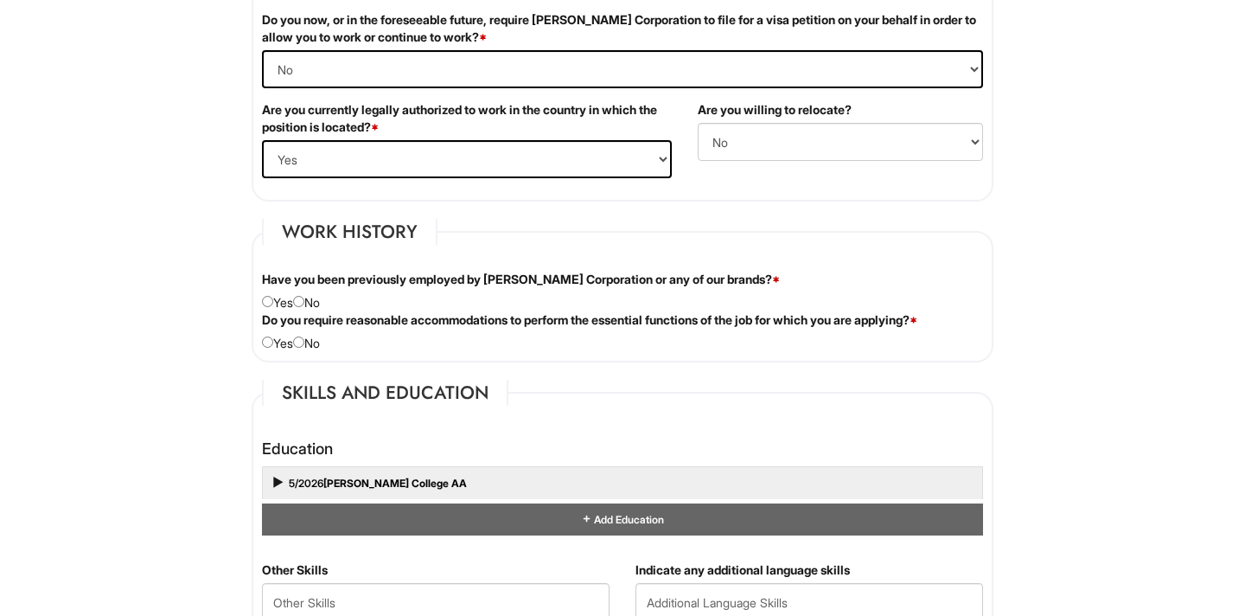
scroll to position [1252, 0]
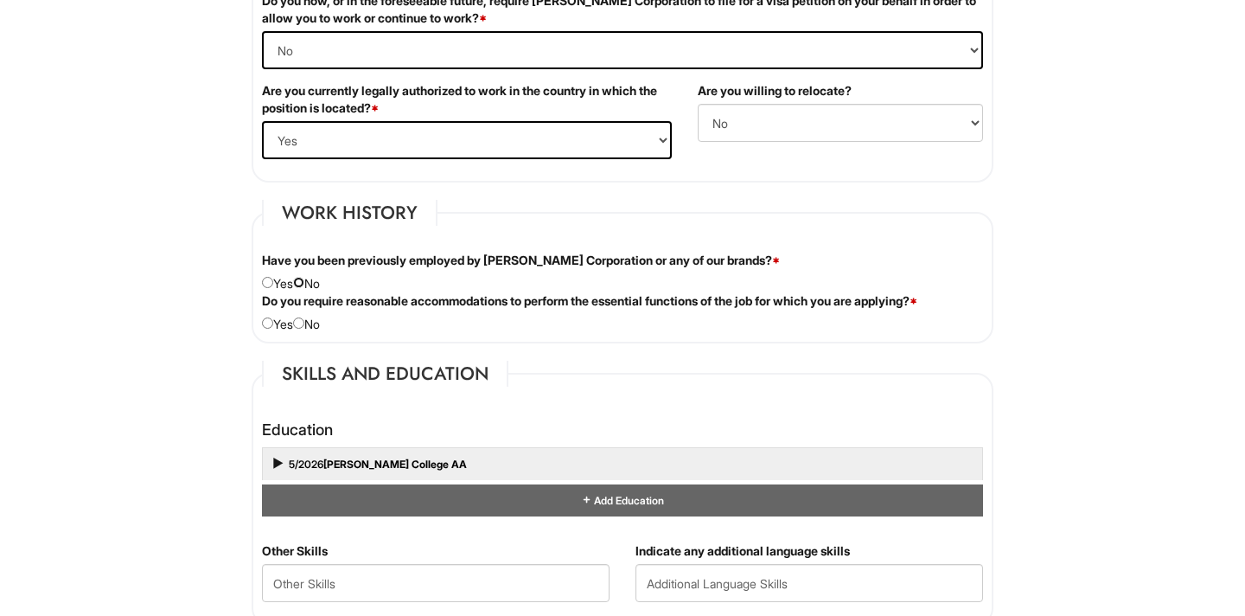
click at [304, 279] on input "radio" at bounding box center [298, 282] width 11 height 11
radio input "true"
click at [304, 324] on input "radio" at bounding box center [298, 322] width 11 height 11
radio input "true"
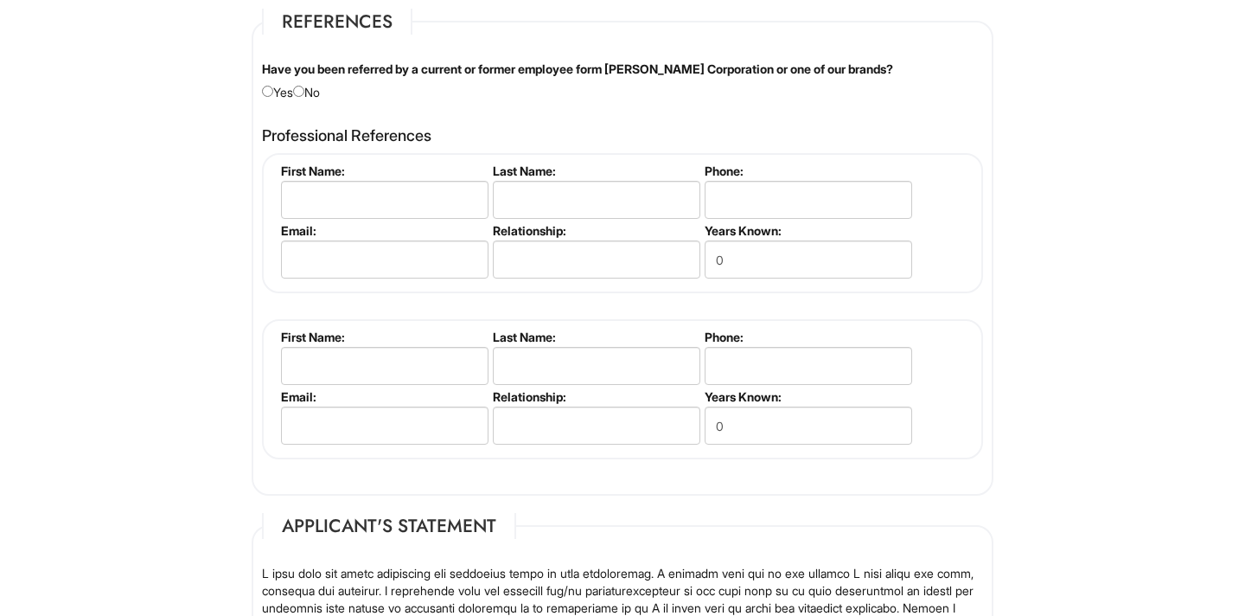
scroll to position [1876, 0]
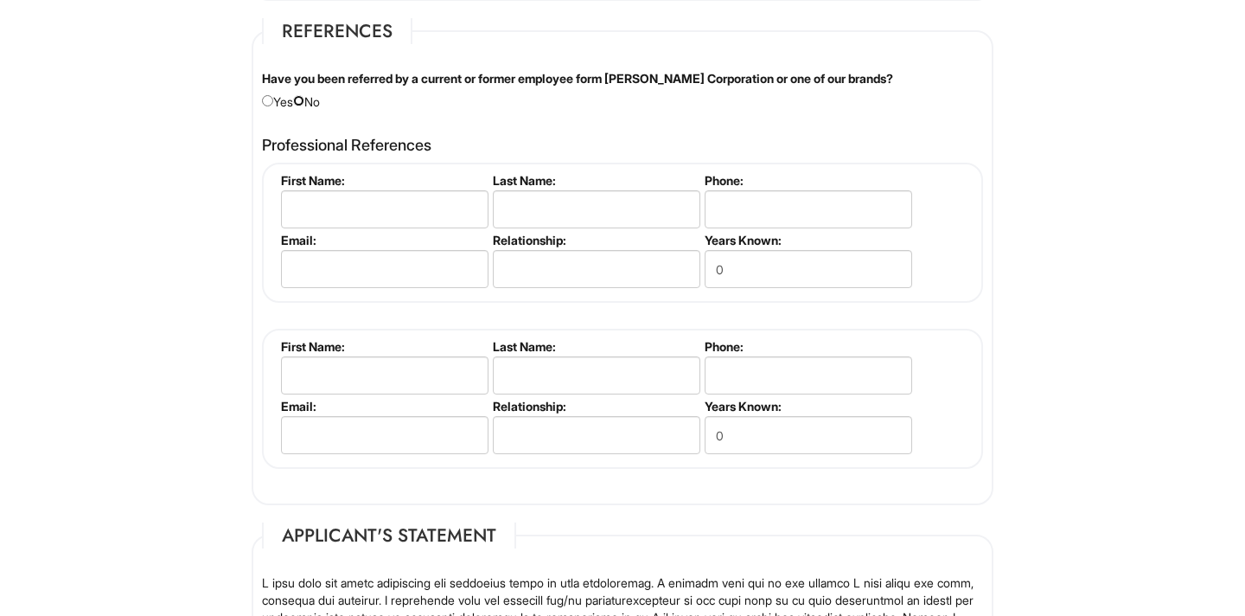
click at [304, 101] on input "radio" at bounding box center [298, 100] width 11 height 11
radio input "true"
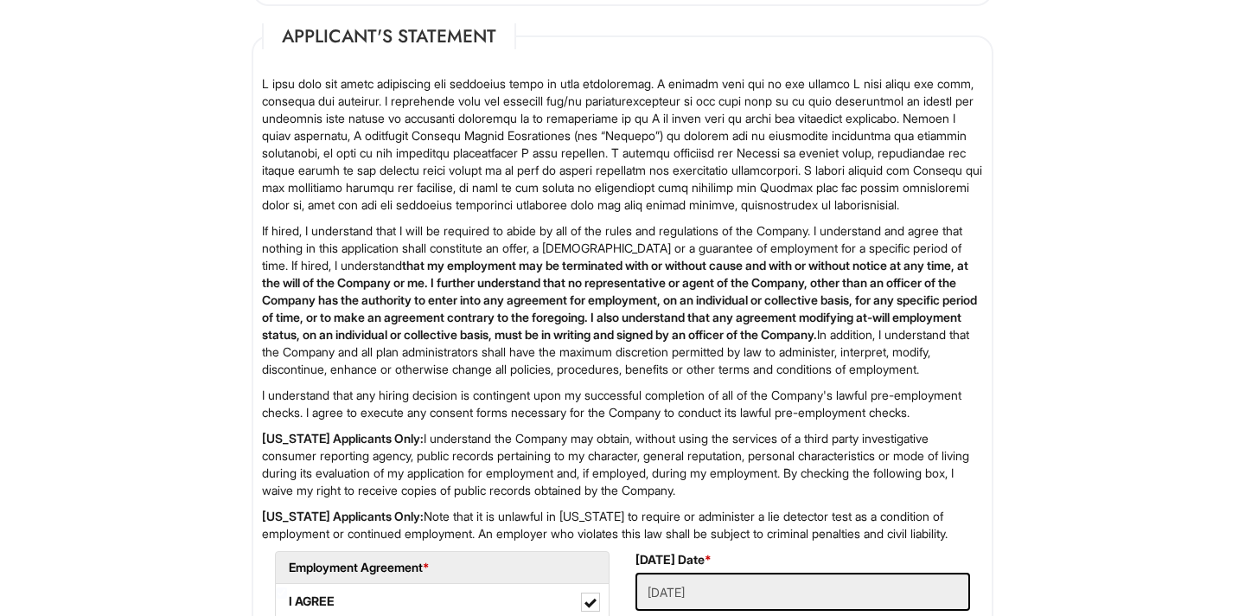
scroll to position [2665, 0]
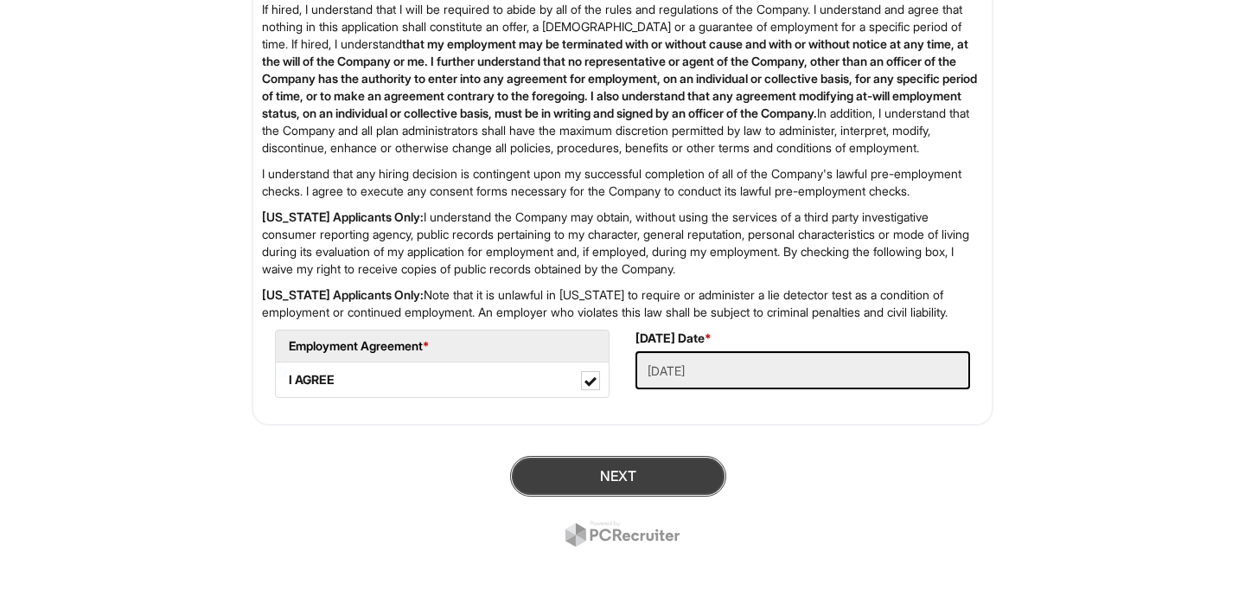
click at [646, 469] on button "Next" at bounding box center [618, 476] width 216 height 41
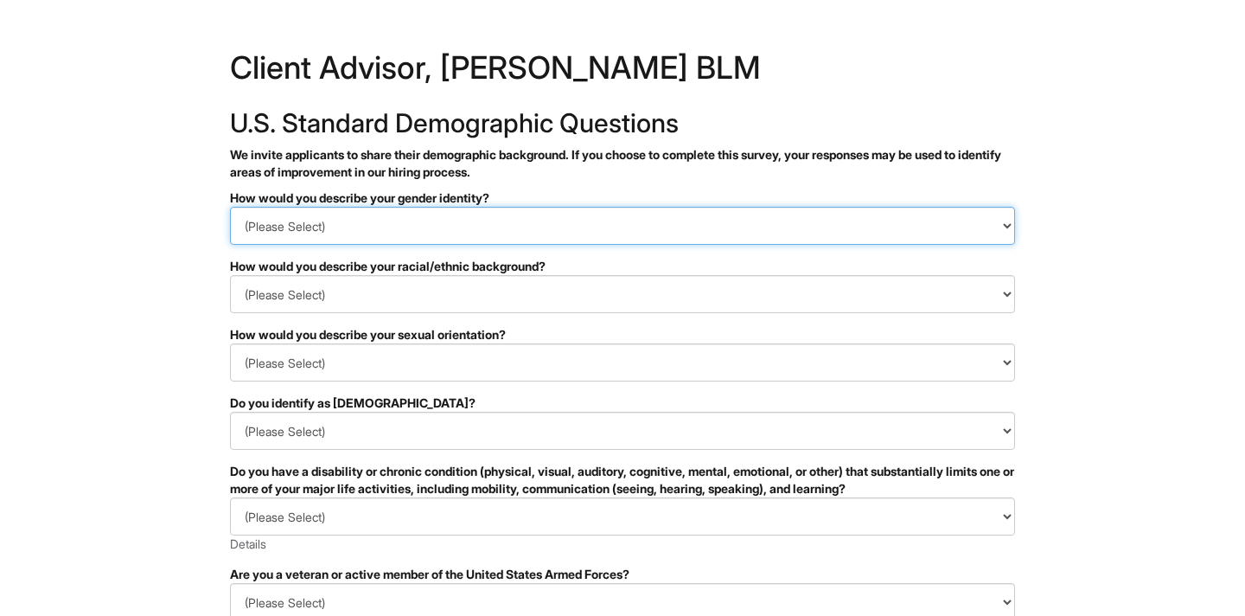
click at [488, 228] on select "(Please Select) Man Woman [DEMOGRAPHIC_DATA] I prefer to self-describe I don't …" at bounding box center [622, 226] width 785 height 38
select select "Man"
click at [230, 207] on select "(Please Select) Man Woman [DEMOGRAPHIC_DATA] I prefer to self-describe I don't …" at bounding box center [622, 226] width 785 height 38
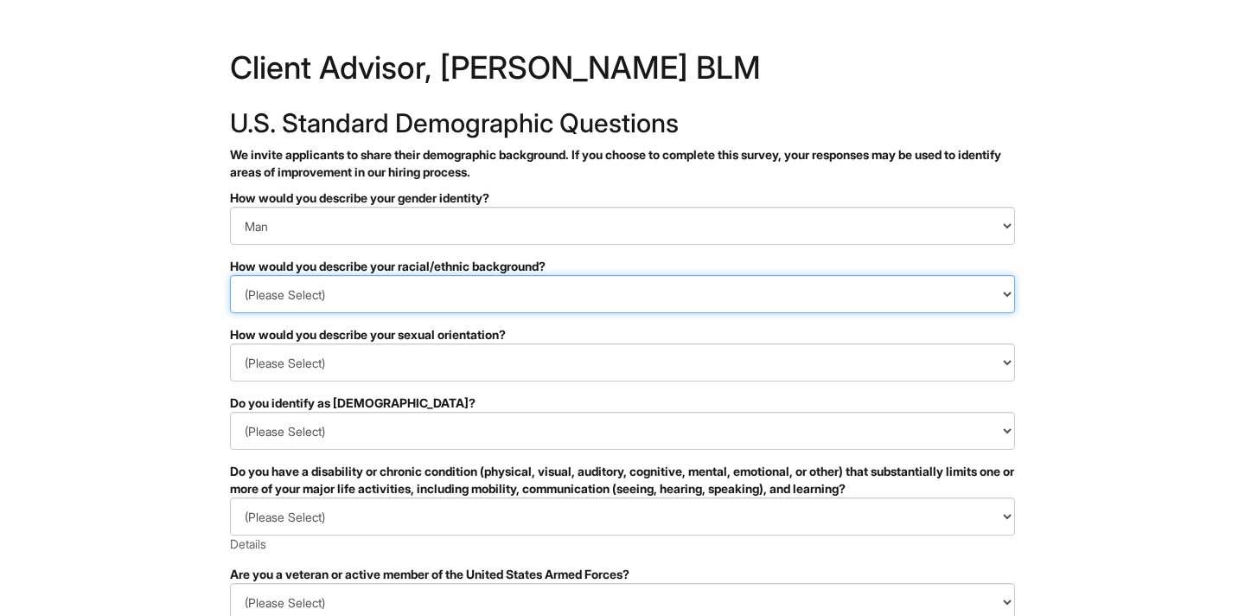
click at [368, 293] on select "(Please Select) [DEMOGRAPHIC_DATA] or of [DEMOGRAPHIC_DATA] descent [DEMOGRAPHI…" at bounding box center [622, 294] width 785 height 38
select select "I prefer to self-describe"
click at [230, 275] on select "(Please Select) [DEMOGRAPHIC_DATA] or of [DEMOGRAPHIC_DATA] descent [DEMOGRAPHI…" at bounding box center [622, 294] width 785 height 38
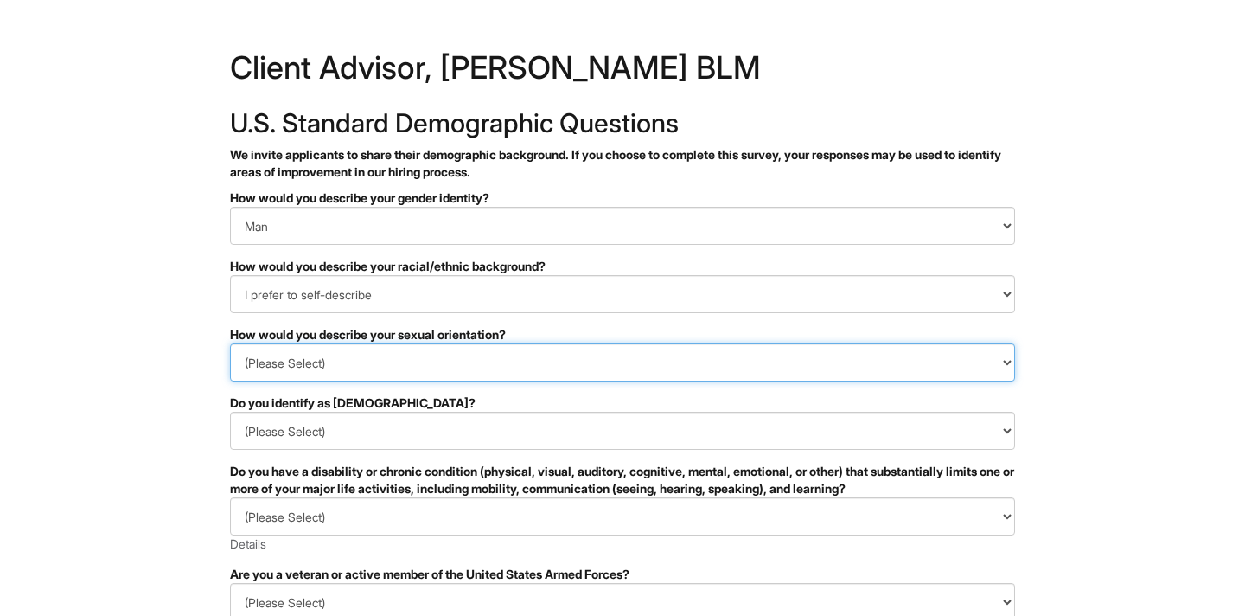
click at [366, 365] on select "(Please Select) [DEMOGRAPHIC_DATA] [DEMOGRAPHIC_DATA] and/or [DEMOGRAPHIC_DATA]…" at bounding box center [622, 362] width 785 height 38
select select "I don't wish to answer"
click at [230, 343] on select "(Please Select) Asexual Bisexual and/or pansexual Gay Heterosexual Lesbian Quee…" at bounding box center [622, 362] width 785 height 38
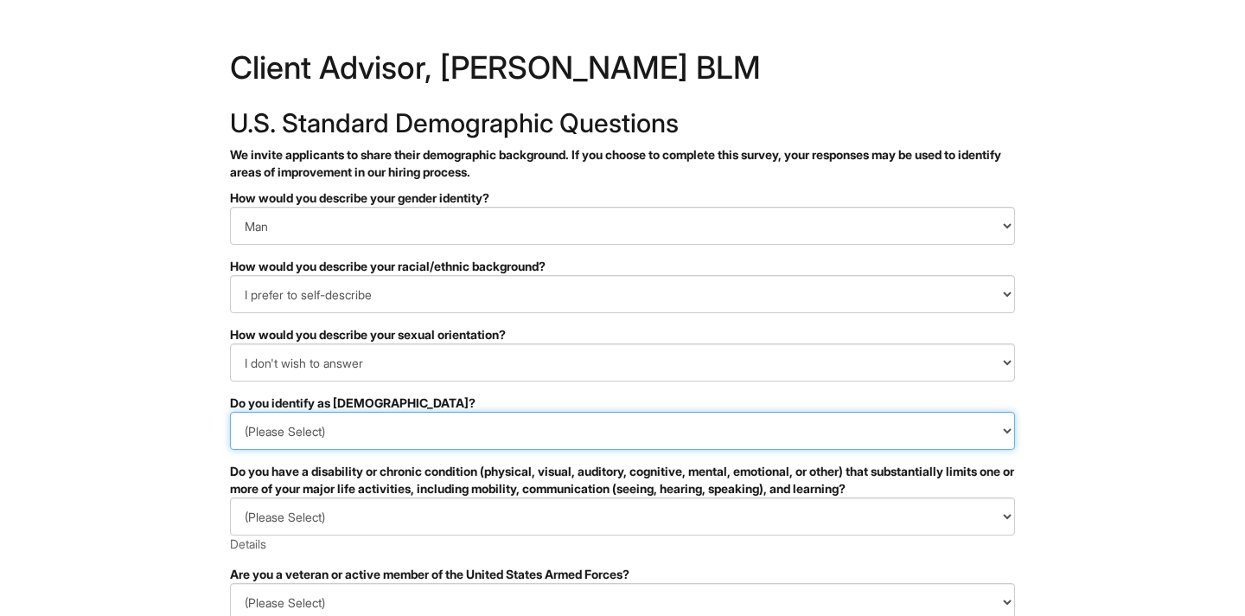
click at [353, 419] on select "(Please Select) Yes No I prefer to self-describe I don't wish to answer" at bounding box center [622, 431] width 785 height 38
select select "No"
click at [230, 412] on select "(Please Select) Yes No I prefer to self-describe I don't wish to answer" at bounding box center [622, 431] width 785 height 38
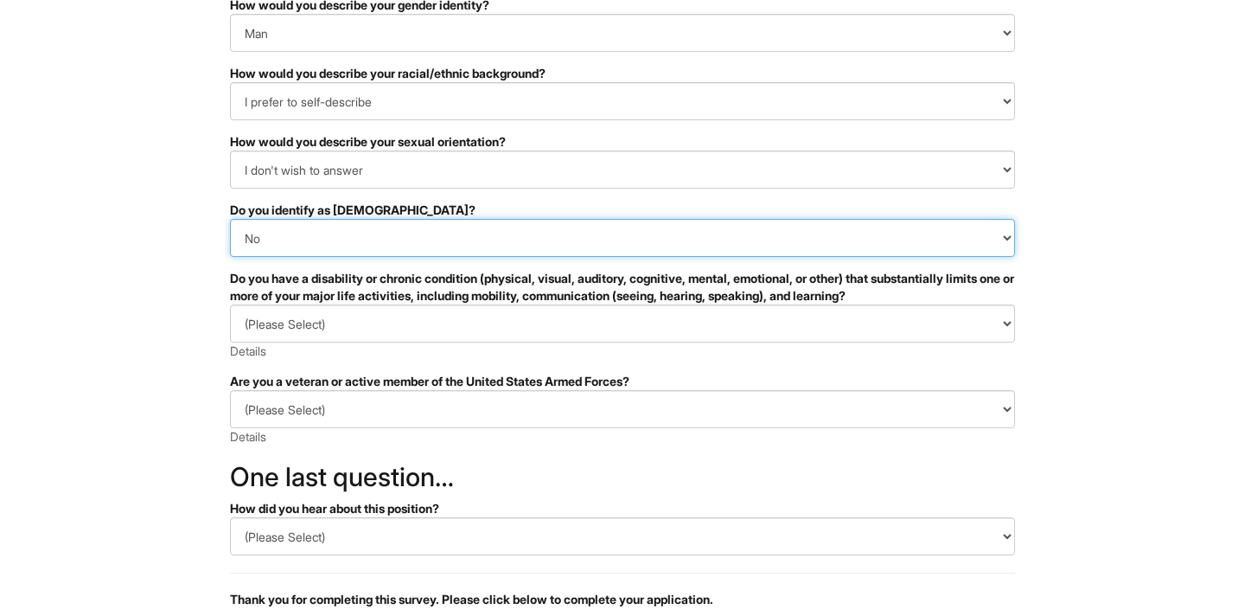
scroll to position [195, 0]
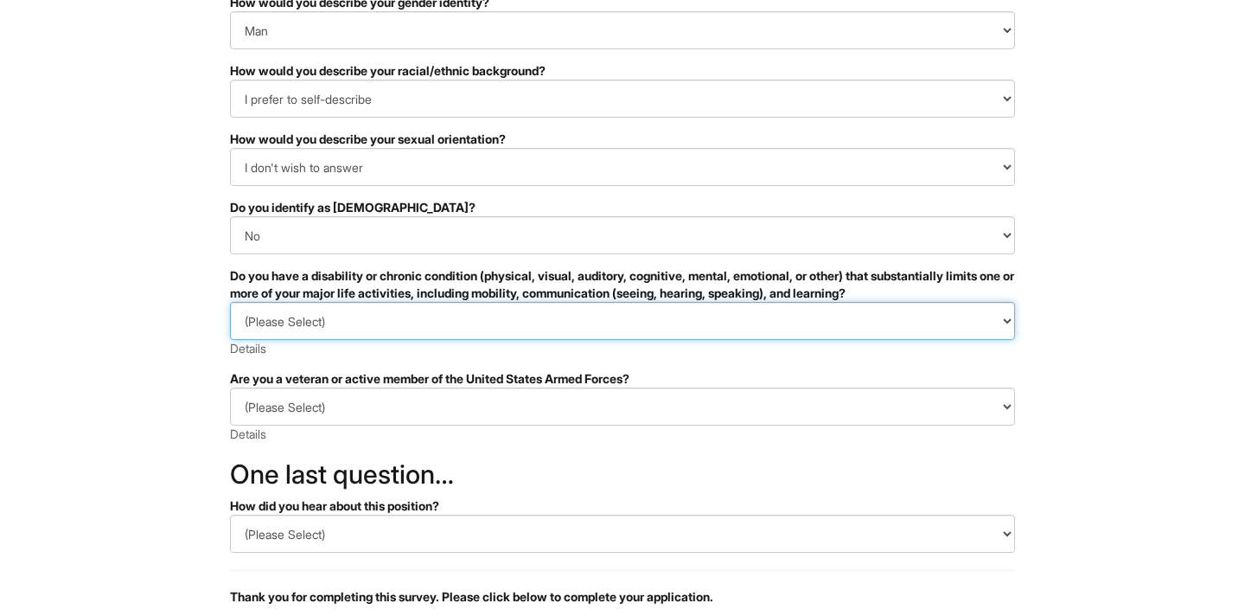
click at [412, 320] on select "(Please Select) YES, I HAVE A DISABILITY (or previously had a disability) NO, I…" at bounding box center [622, 321] width 785 height 38
select select "NO, I DON'T HAVE A DISABILITY"
click at [230, 302] on select "(Please Select) YES, I HAVE A DISABILITY (or previously had a disability) NO, I…" at bounding box center [622, 321] width 785 height 38
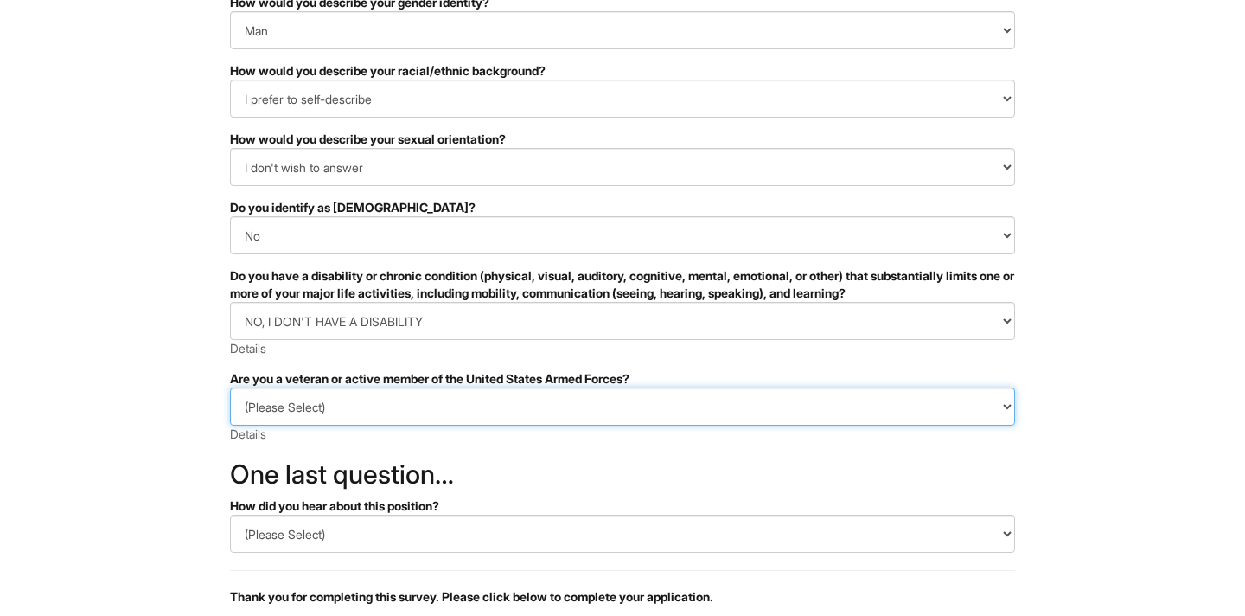
click at [342, 412] on select "(Please Select) I IDENTIFY AS ONE OR MORE OF THE CLASSIFICATIONS OF PROTECTED V…" at bounding box center [622, 406] width 785 height 38
select select "I AM NOT A PROTECTED VETERAN"
click at [230, 387] on select "(Please Select) I IDENTIFY AS ONE OR MORE OF THE CLASSIFICATIONS OF PROTECTED V…" at bounding box center [622, 406] width 785 height 38
click at [359, 412] on select "(Please Select) I IDENTIFY AS ONE OR MORE OF THE CLASSIFICATIONS OF PROTECTED V…" at bounding box center [622, 406] width 785 height 38
click at [230, 387] on select "(Please Select) I IDENTIFY AS ONE OR MORE OF THE CLASSIFICATIONS OF PROTECTED V…" at bounding box center [622, 406] width 785 height 38
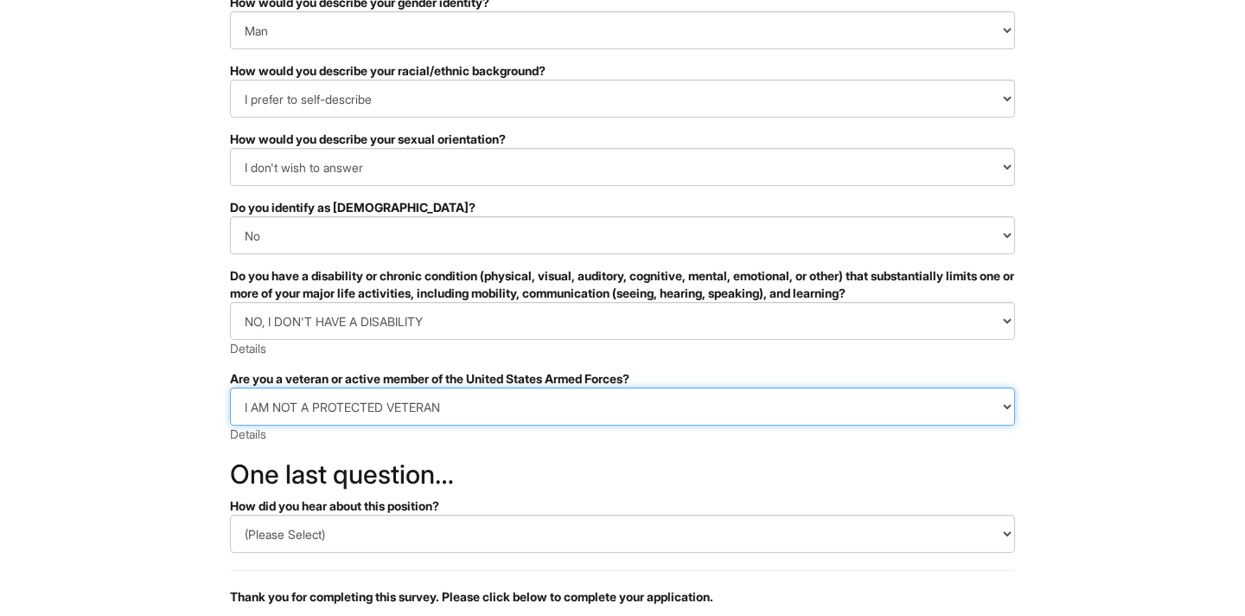
scroll to position [358, 0]
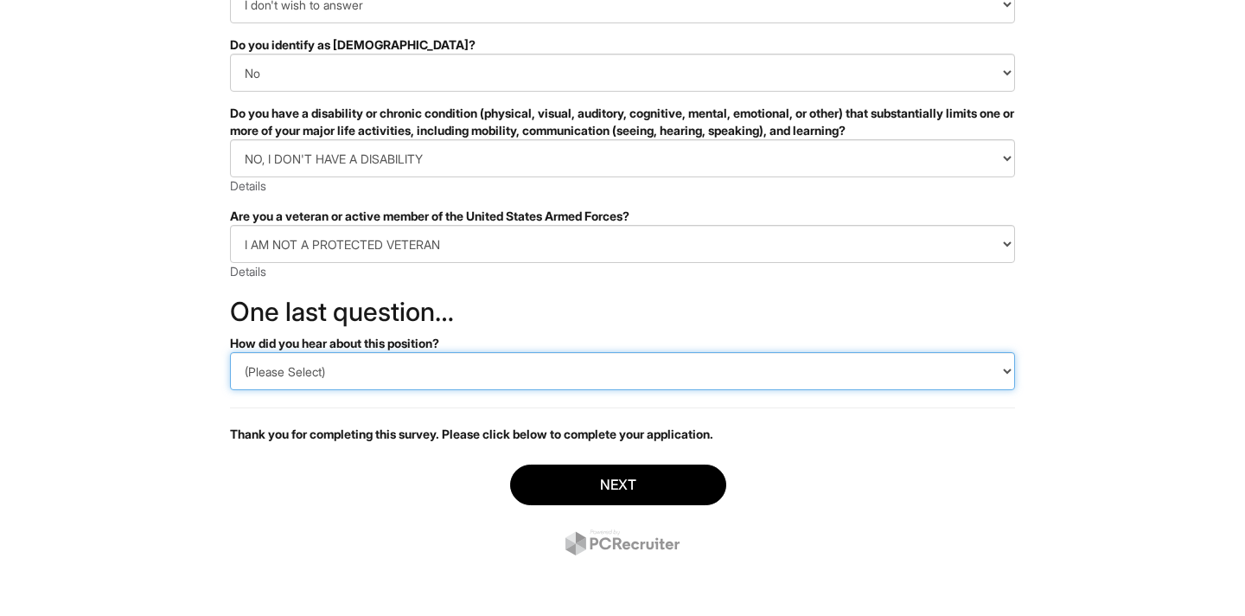
click at [377, 357] on select "(Please Select) CareerBuilder Indeed LinkedIn Monster Referral Other" at bounding box center [622, 371] width 785 height 38
select select "Other"
click at [230, 352] on select "(Please Select) CareerBuilder Indeed LinkedIn Monster Referral Other" at bounding box center [622, 371] width 785 height 38
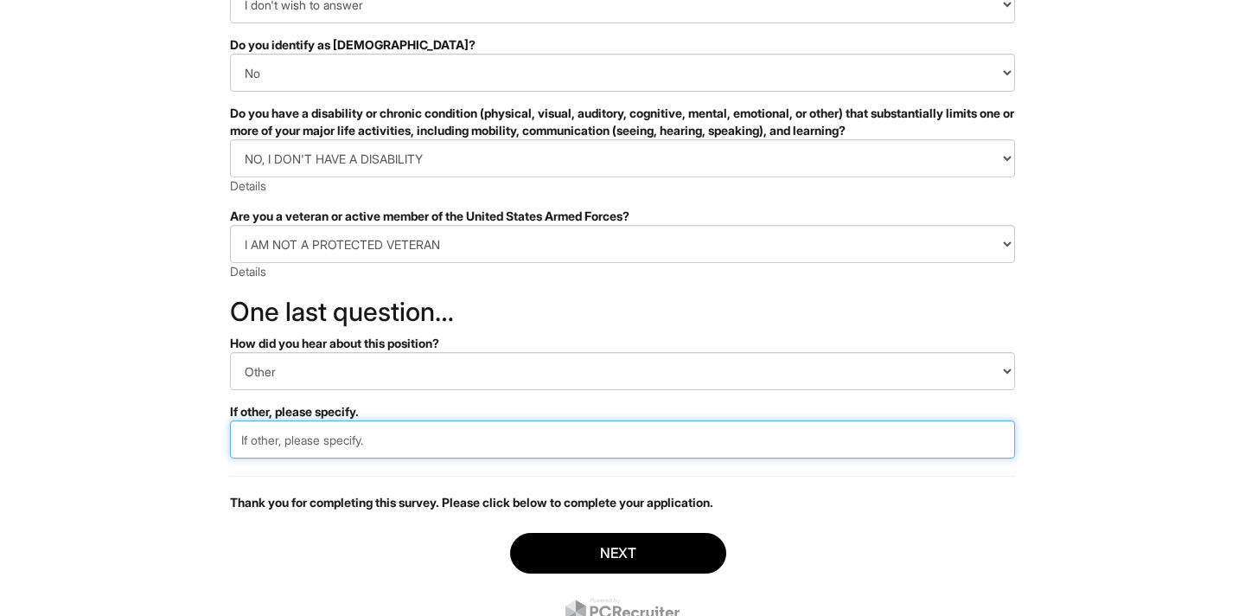
click at [362, 444] on input "text" at bounding box center [622, 439] width 785 height 38
type input "Armani Careers"
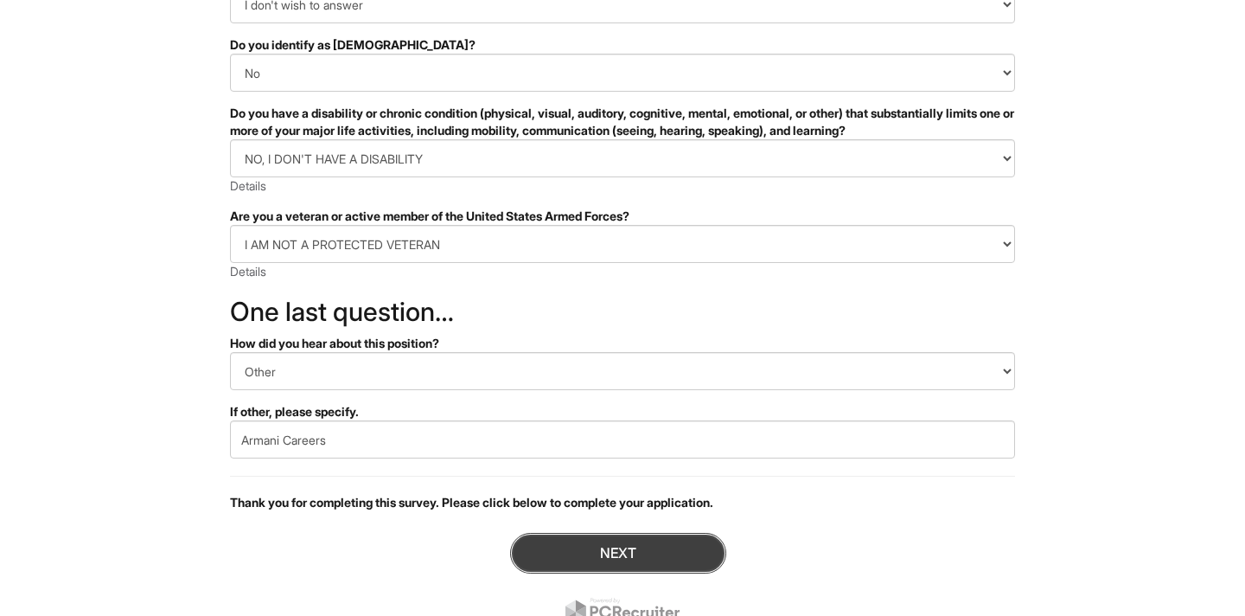
click at [659, 543] on button "Next" at bounding box center [618, 553] width 216 height 41
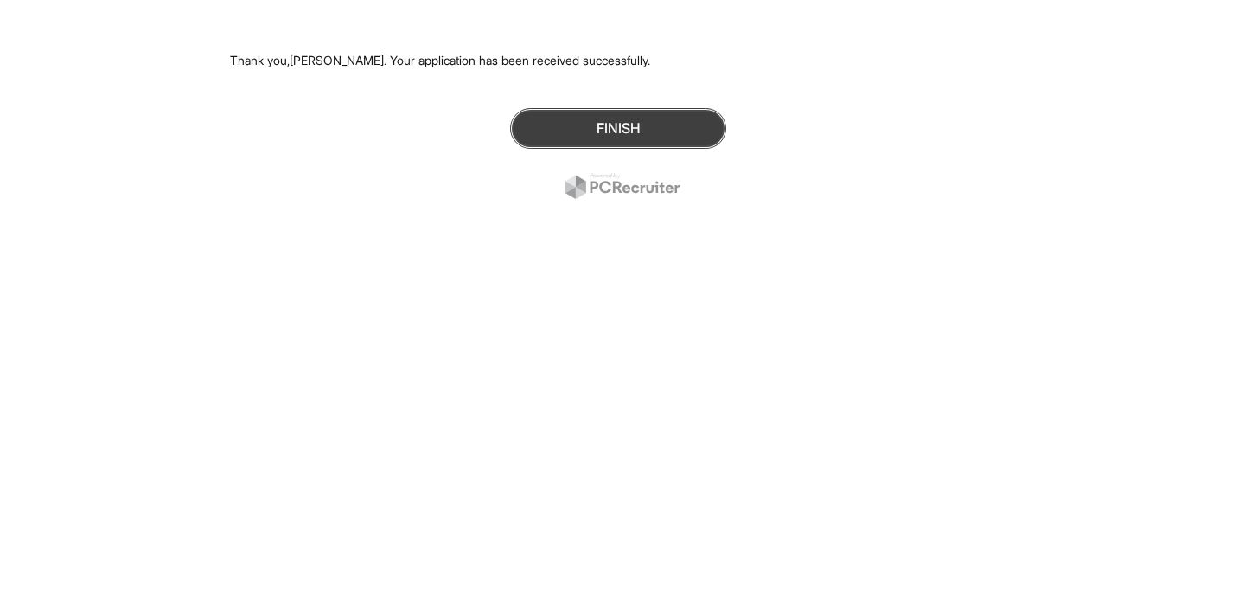
click at [595, 125] on button "Finish" at bounding box center [618, 128] width 216 height 41
